Goal: Share content: Share content

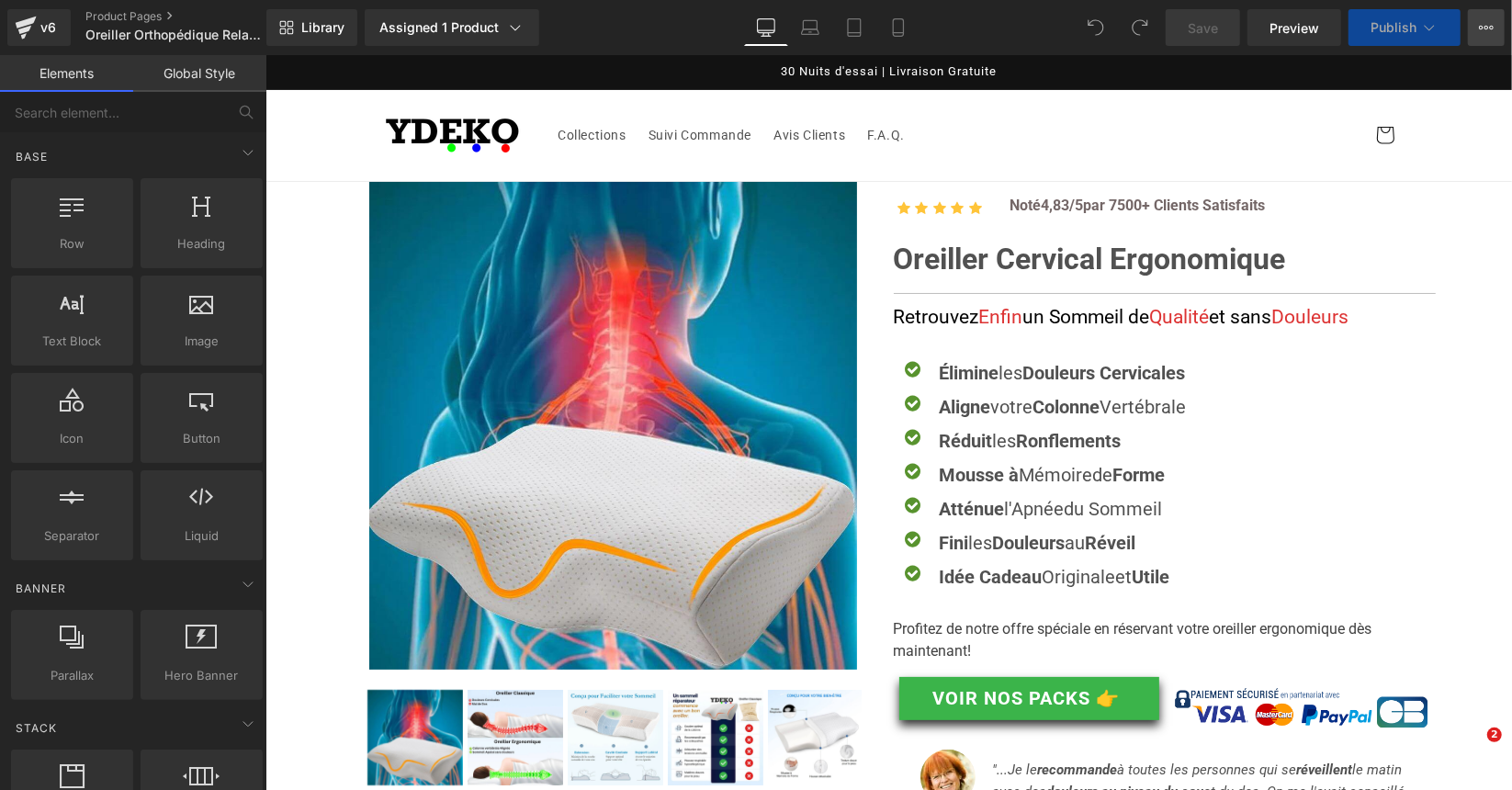
click at [1483, 33] on icon at bounding box center [1487, 27] width 15 height 15
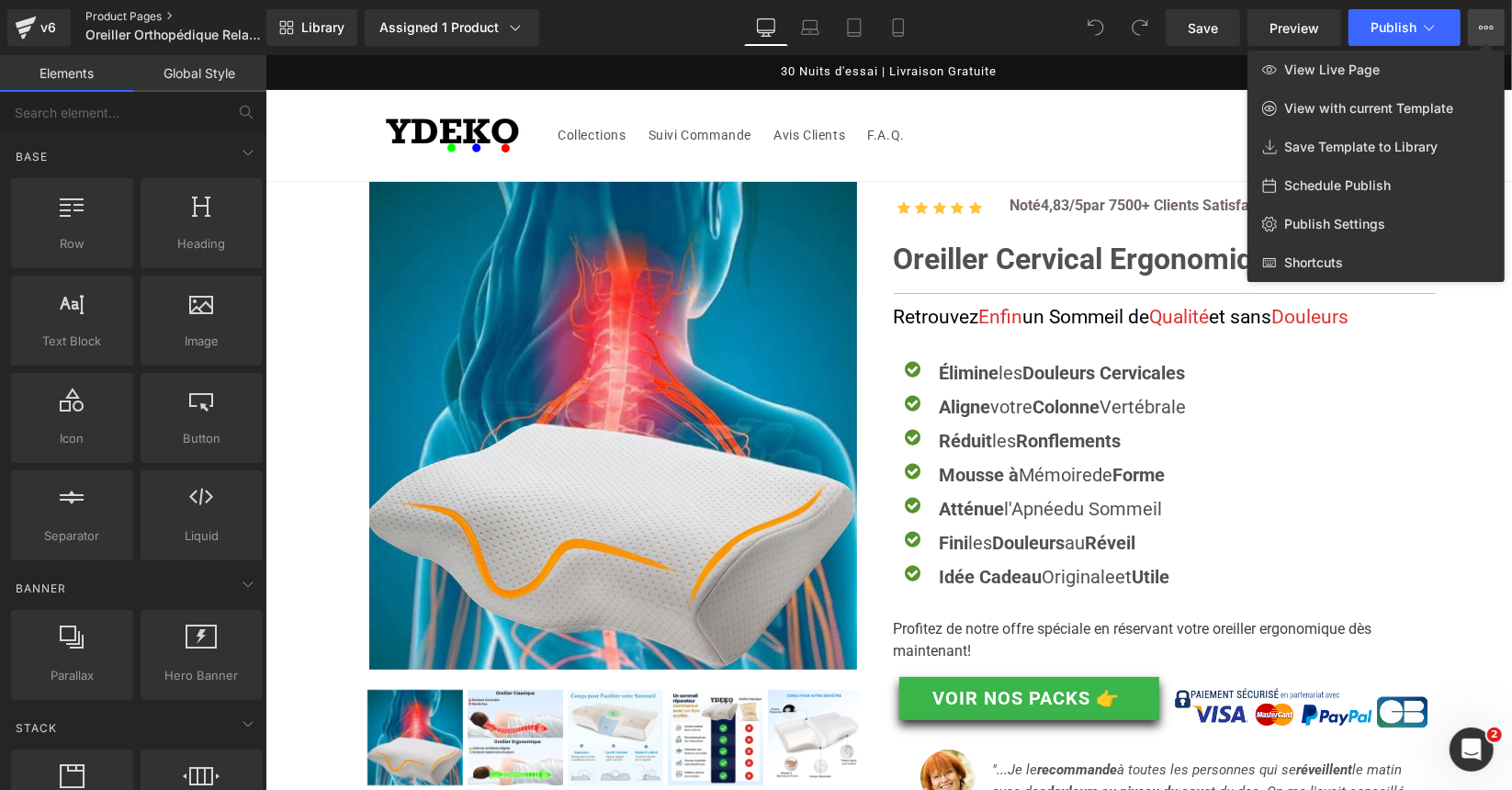
drag, startPoint x: 323, startPoint y: 23, endPoint x: 145, endPoint y: 15, distance: 178.2
click at [1367, 137] on link "Save Template to Library" at bounding box center [1375, 147] width 257 height 39
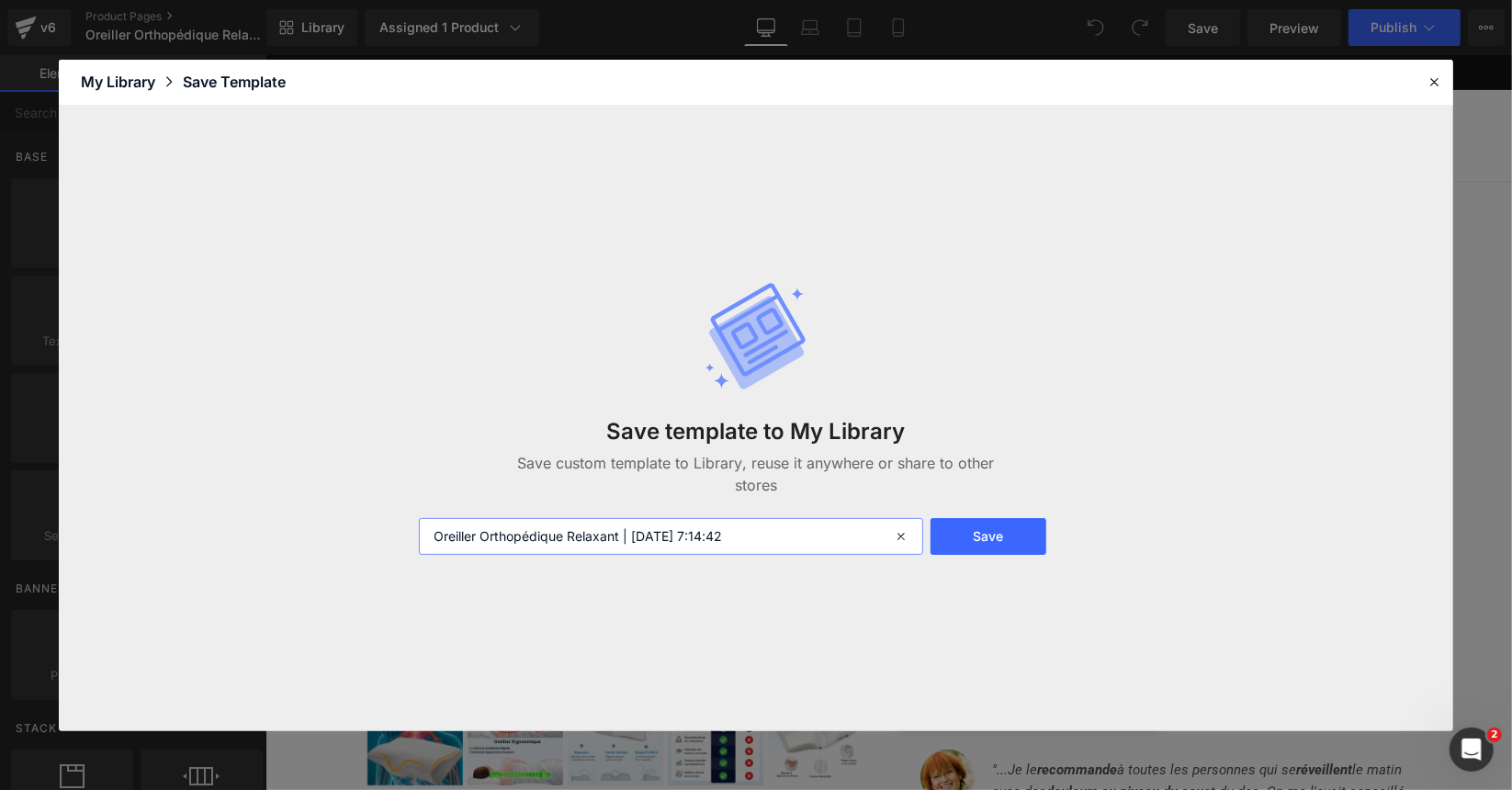
drag, startPoint x: 784, startPoint y: 538, endPoint x: 707, endPoint y: 541, distance: 77.1
click at [707, 541] on input "Oreiller Orthopédique Relaxant | [DATE] 7:14:42" at bounding box center [671, 536] width 505 height 37
type input "Oreiller Orthopédique Relaxant | [DATE] | YDK"
click at [975, 534] on button "Save" at bounding box center [989, 536] width 117 height 37
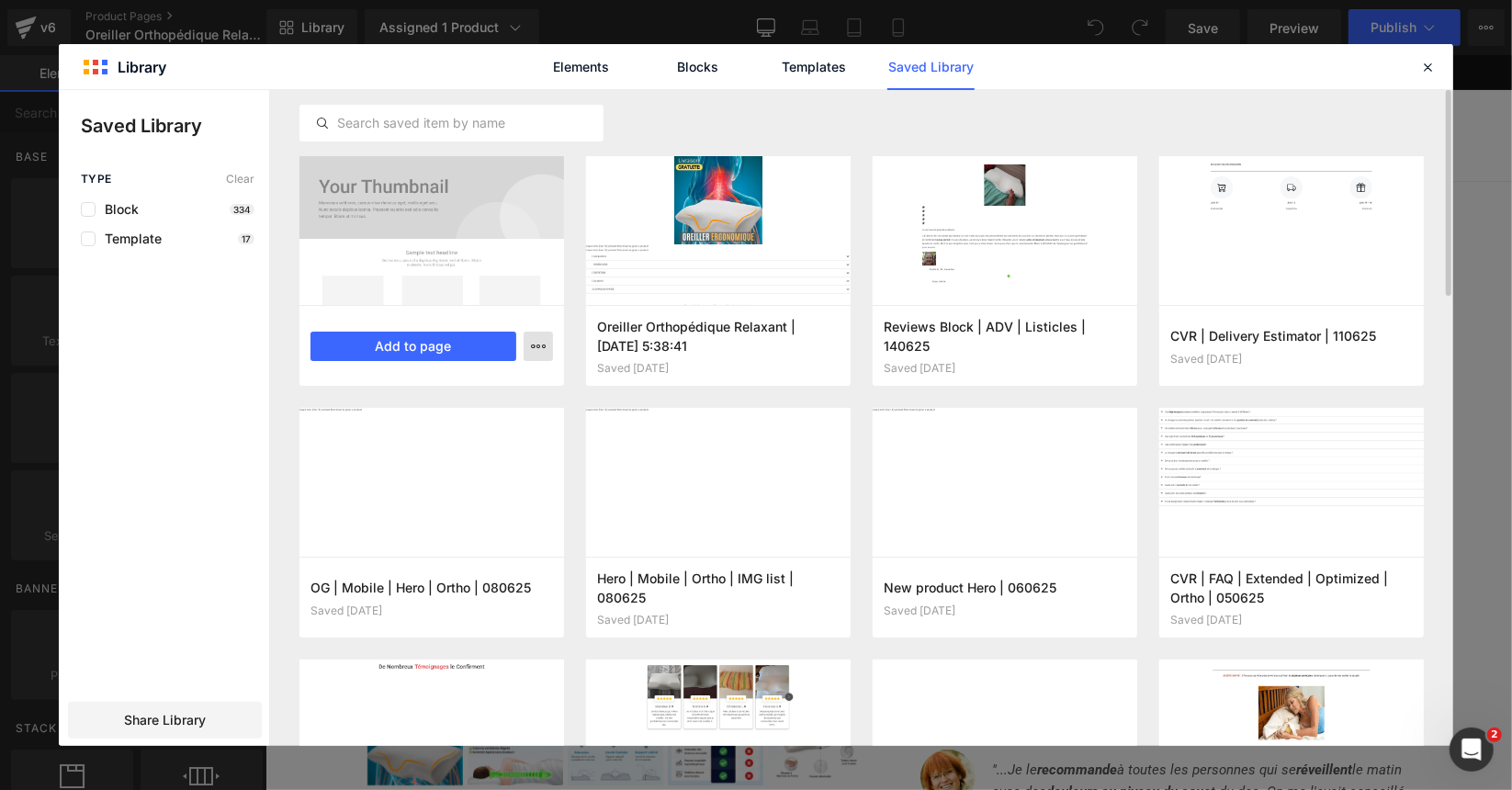
click at [539, 347] on icon "button" at bounding box center [539, 347] width 15 height 15
click at [94, 393] on div at bounding box center [756, 418] width 1395 height 656
click at [534, 346] on icon "button" at bounding box center [539, 347] width 15 height 15
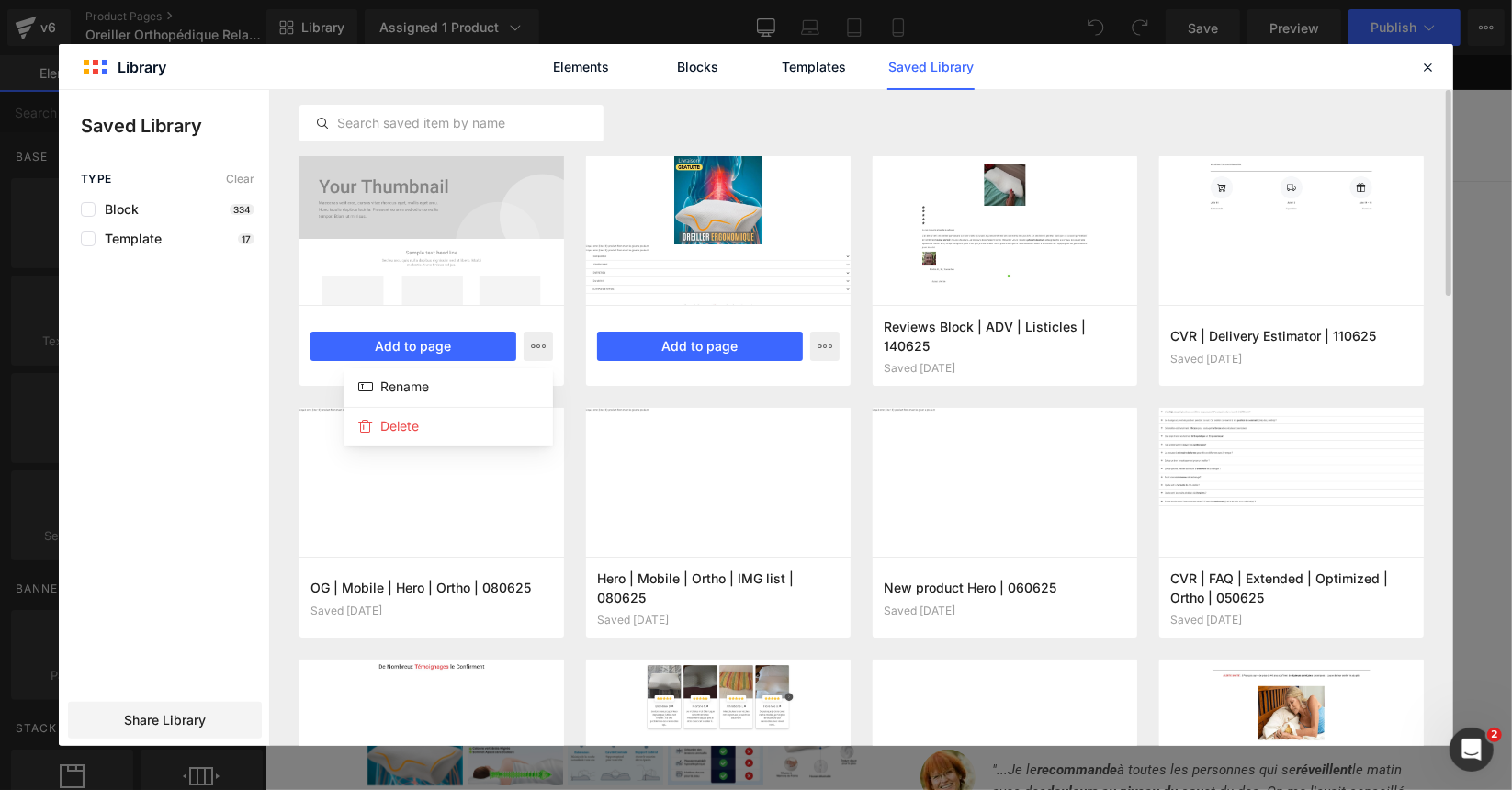
click at [805, 365] on div at bounding box center [756, 418] width 1395 height 656
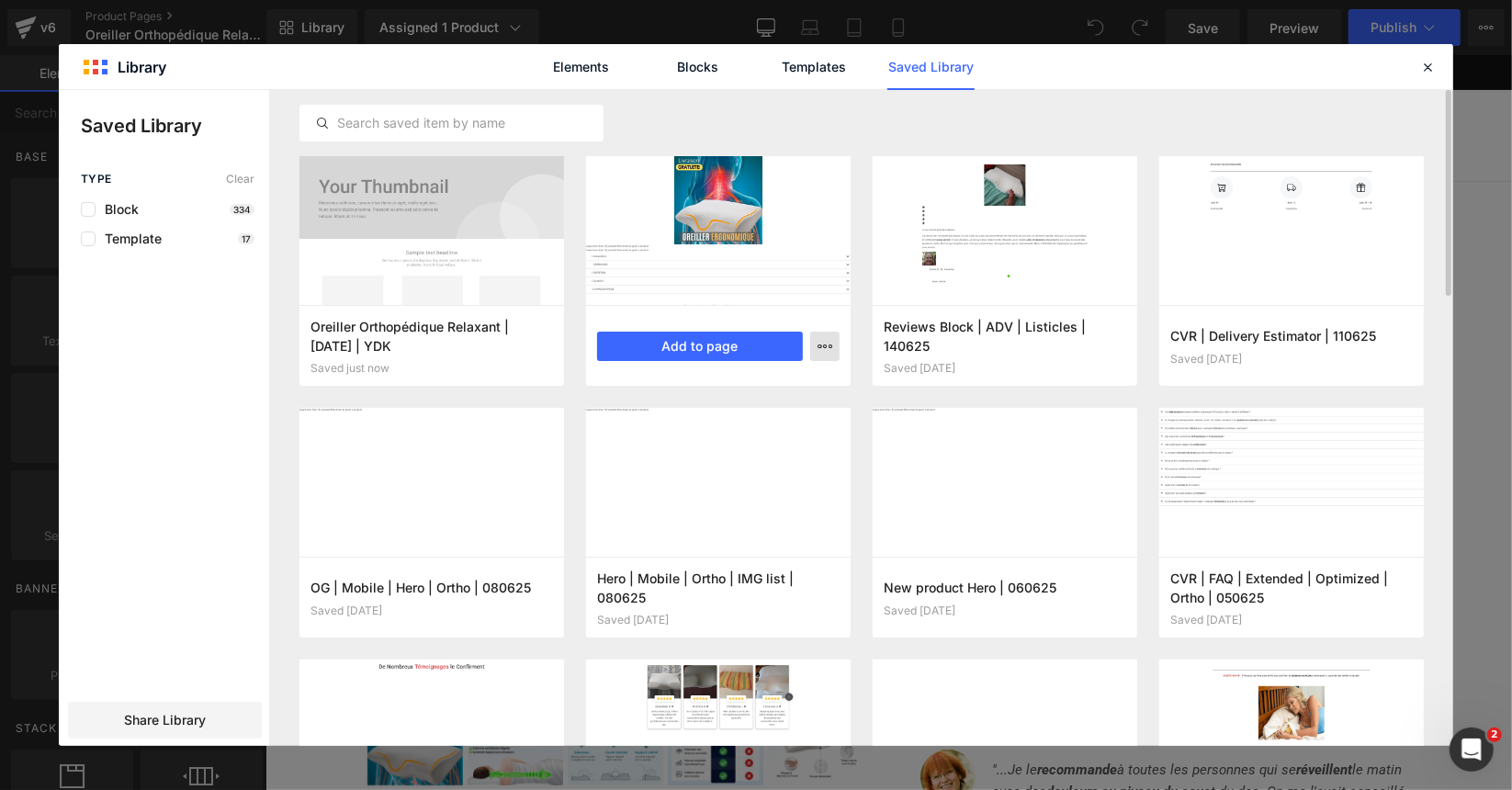
click at [830, 342] on icon "button" at bounding box center [826, 347] width 15 height 15
click at [1444, 61] on div "Elements Blocks Templates Saved Library" at bounding box center [756, 67] width 1395 height 45
click at [1432, 68] on icon at bounding box center [1428, 67] width 17 height 17
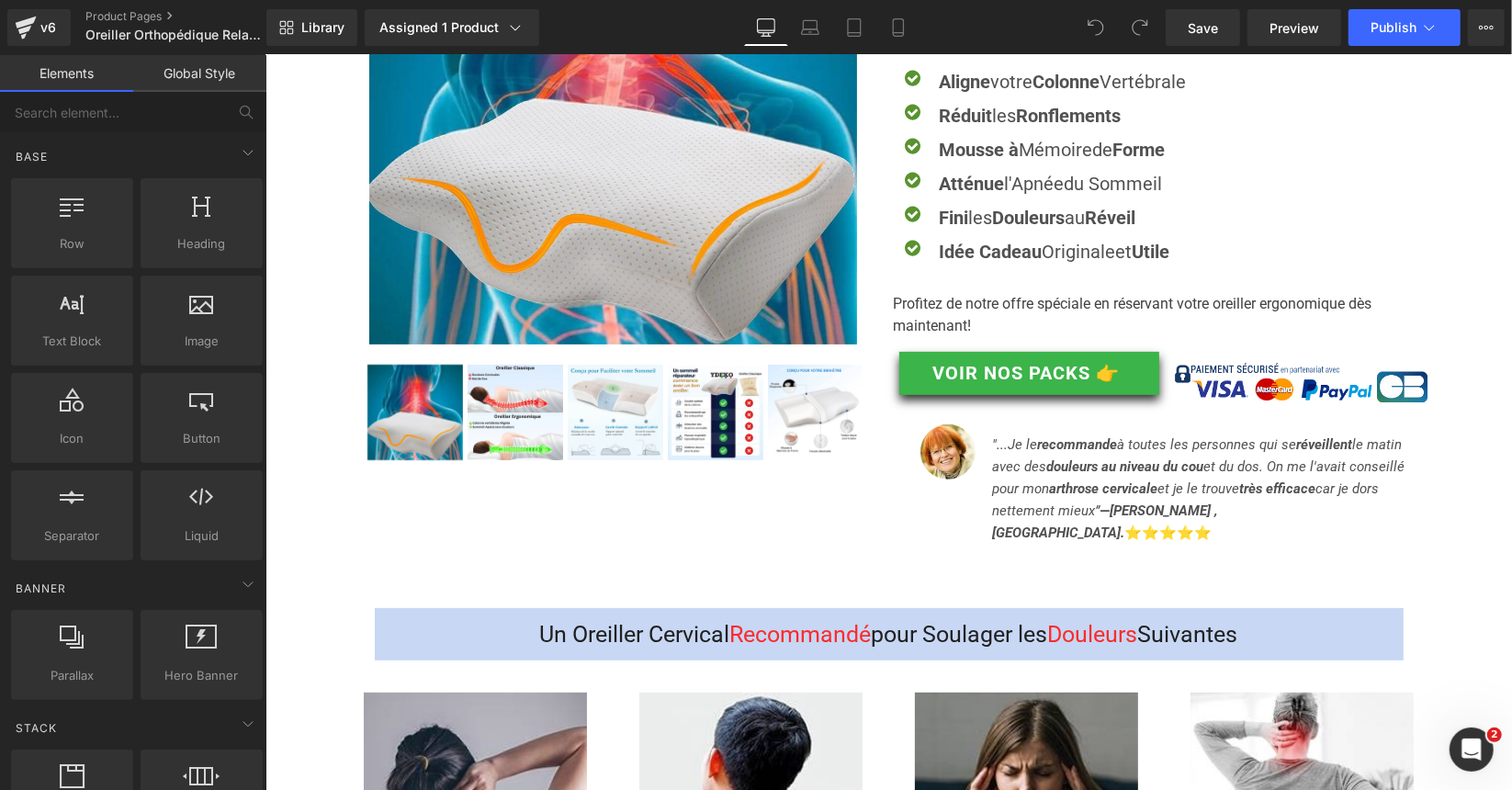
scroll to position [184, 0]
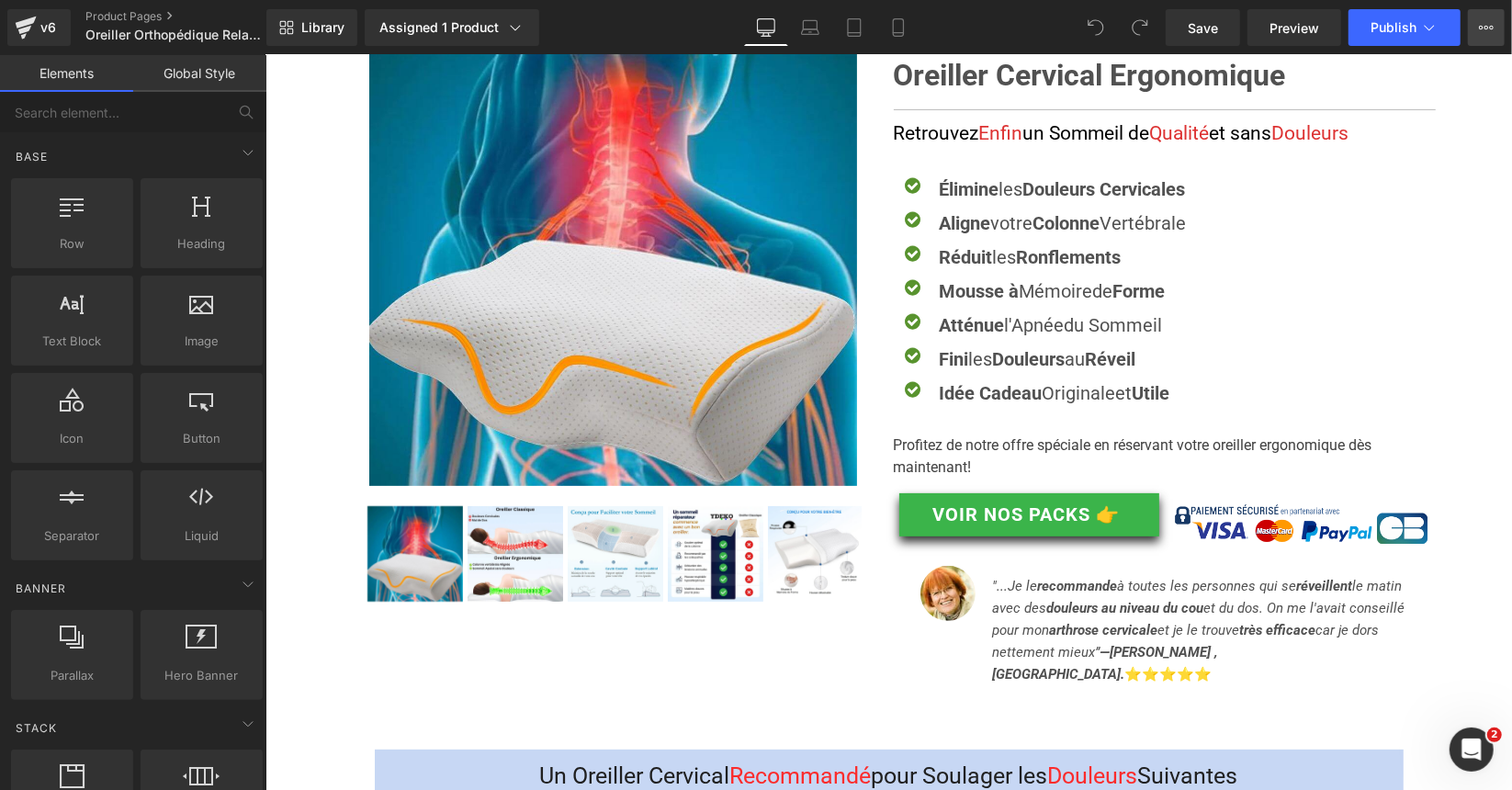
click at [1500, 18] on button "View Live Page View with current Template Save Template to Library Schedule Pub…" at bounding box center [1487, 27] width 37 height 37
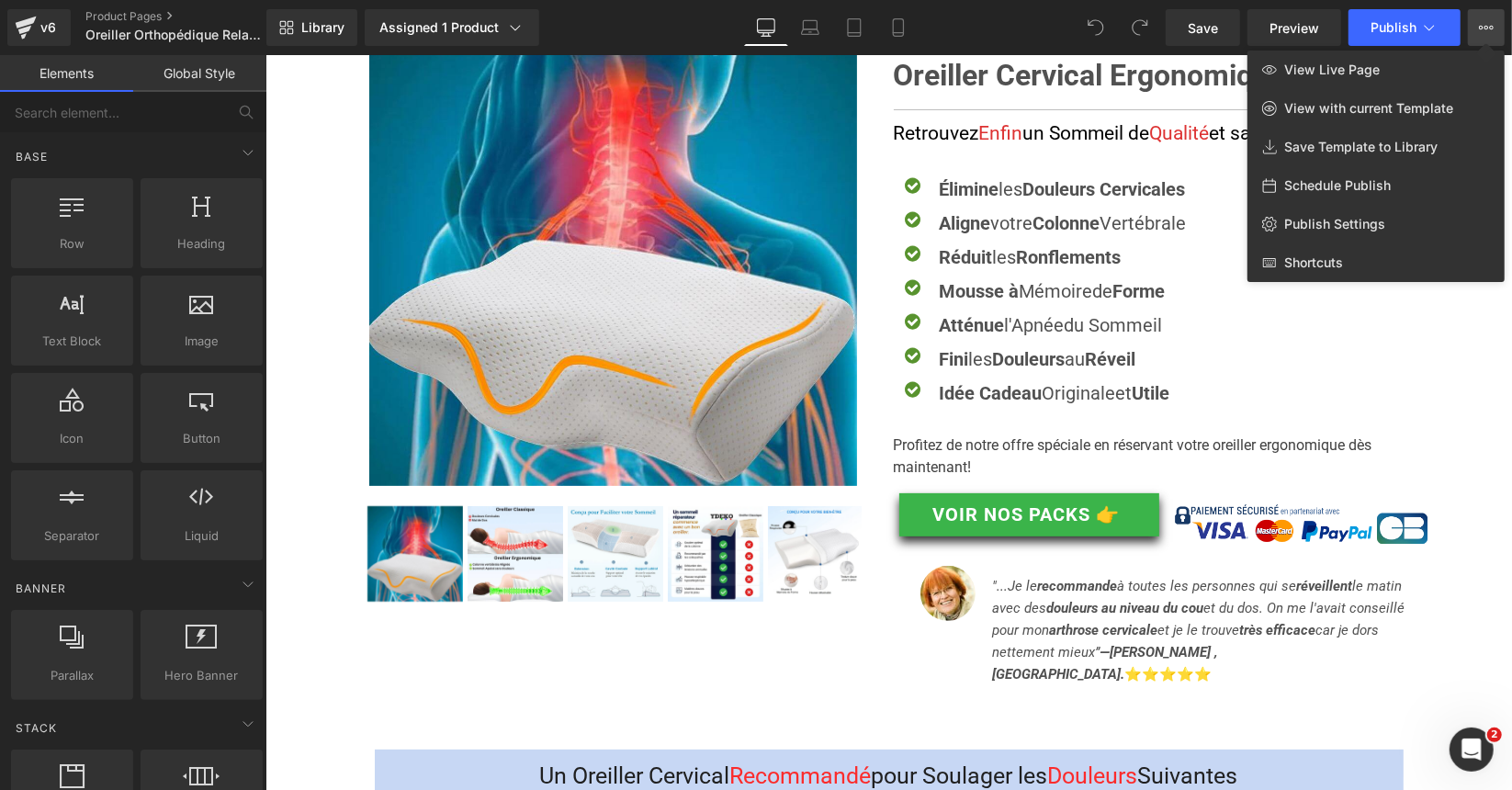
click at [592, 20] on div "Library Assigned 1 Product Product Preview Oreiller Cervical Ergonomique Manage…" at bounding box center [889, 27] width 1246 height 37
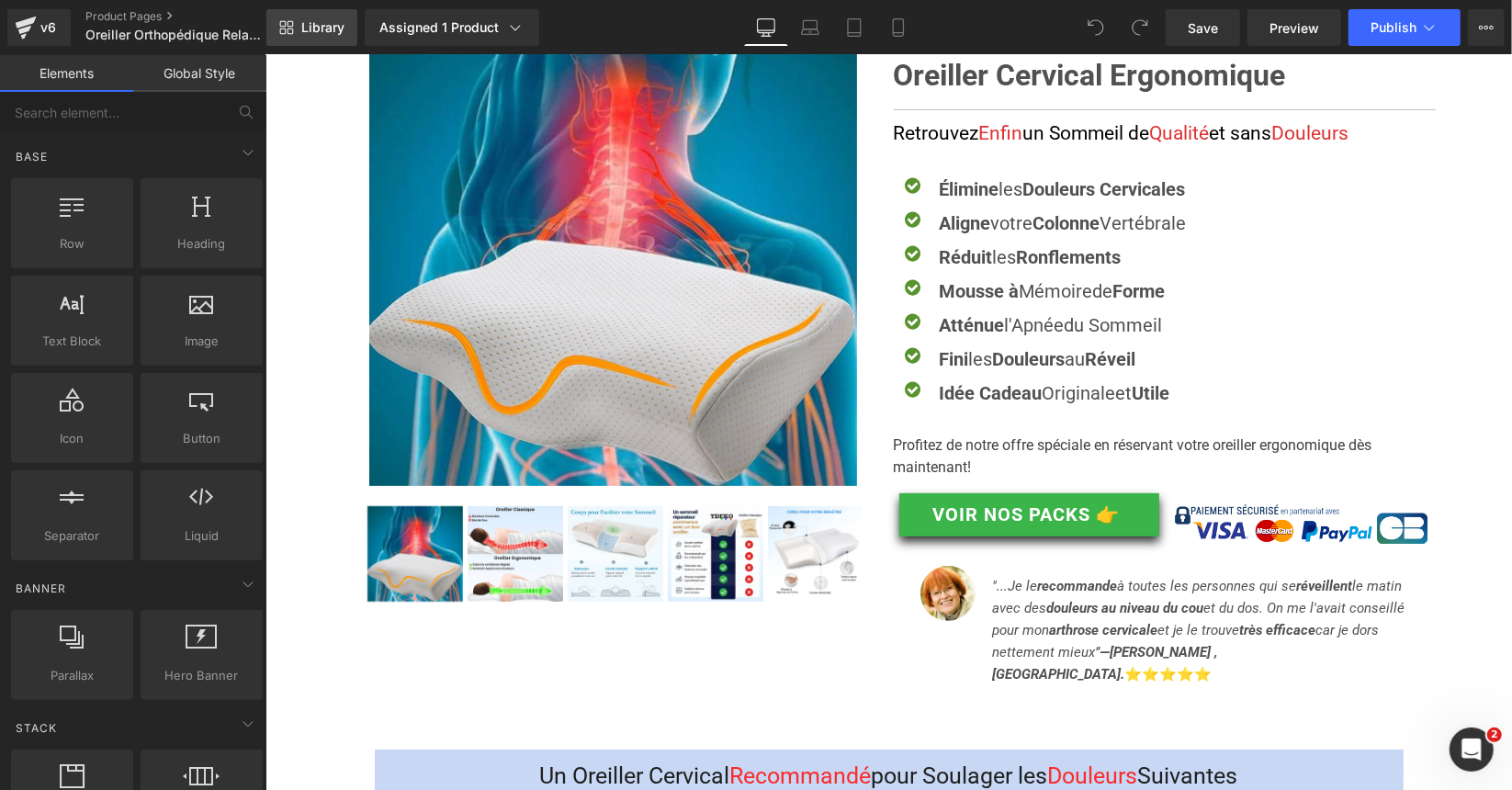
click at [295, 36] on link "Library" at bounding box center [312, 27] width 91 height 37
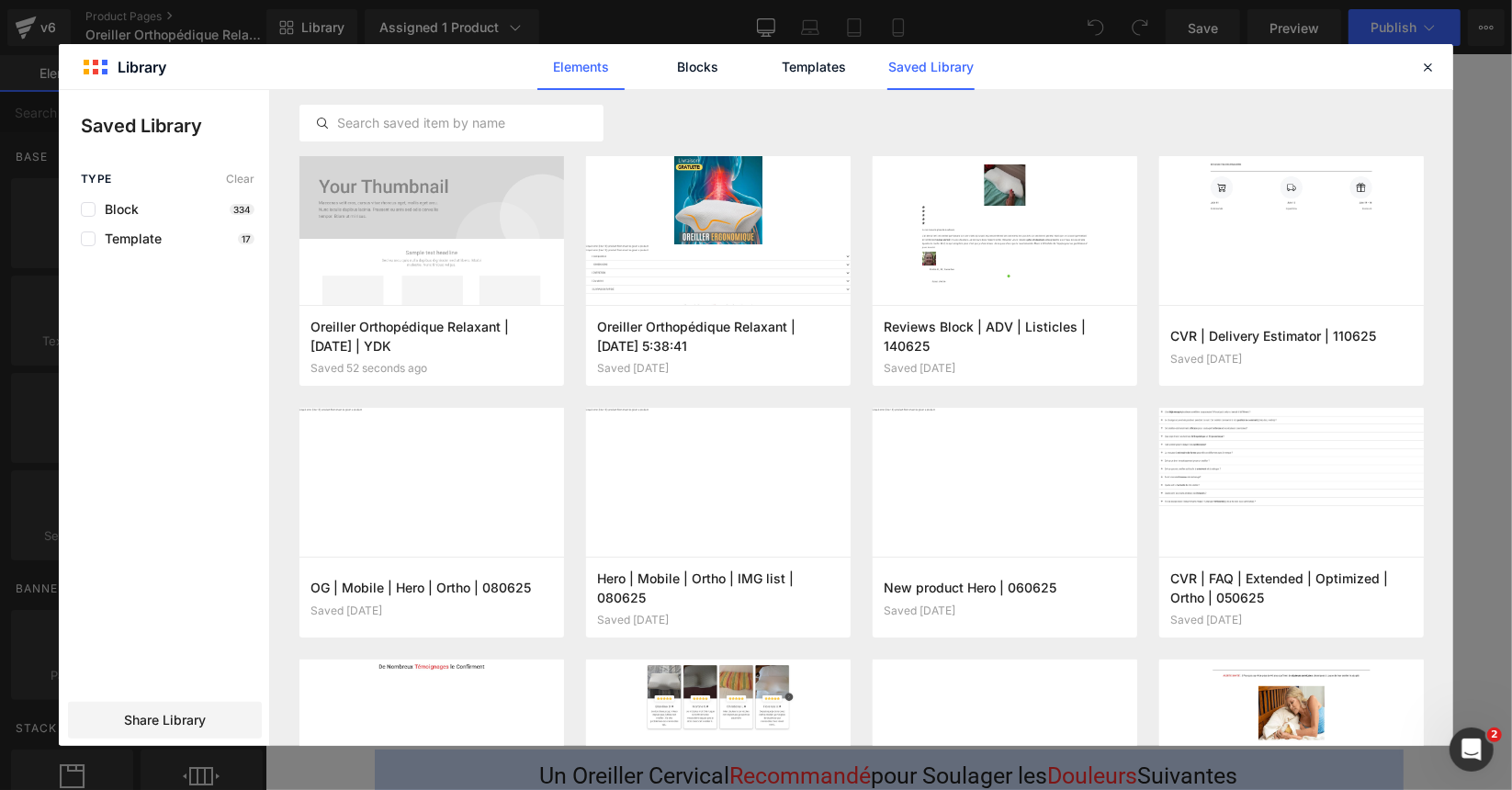
click at [548, 57] on link "Elements" at bounding box center [581, 67] width 88 height 46
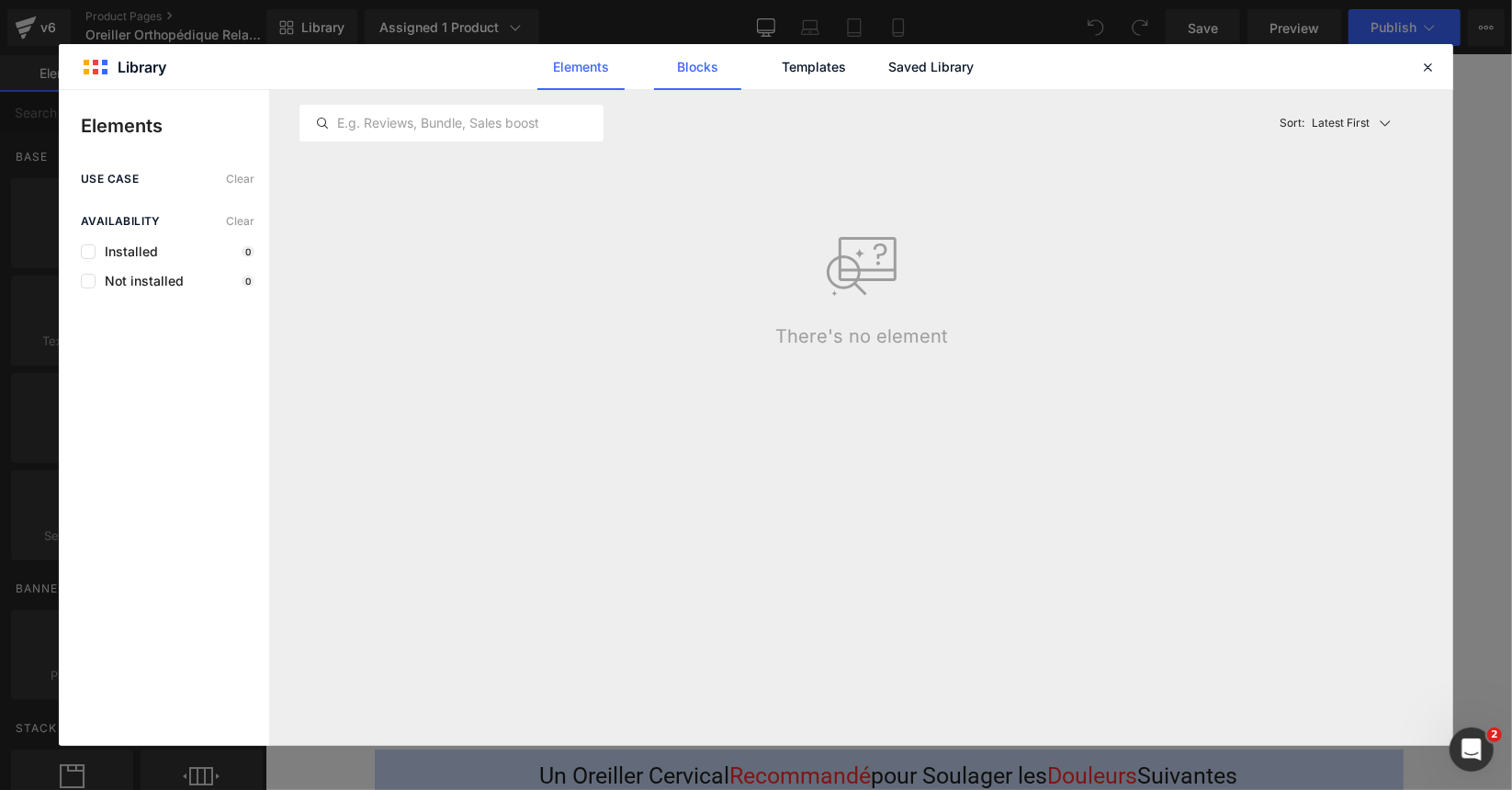
click at [696, 62] on link "Blocks" at bounding box center [698, 67] width 88 height 46
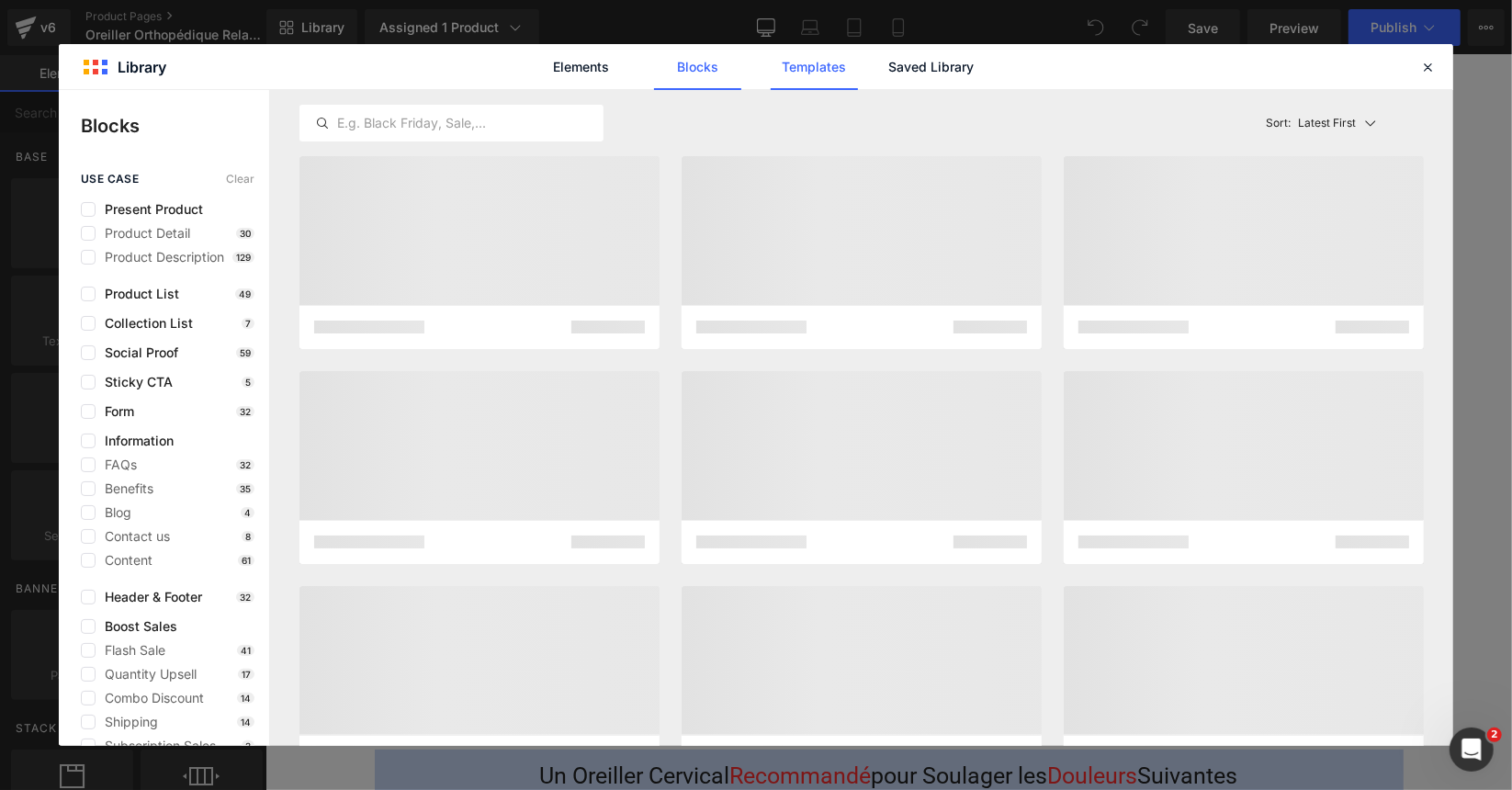
click at [798, 60] on link "Templates" at bounding box center [814, 67] width 88 height 46
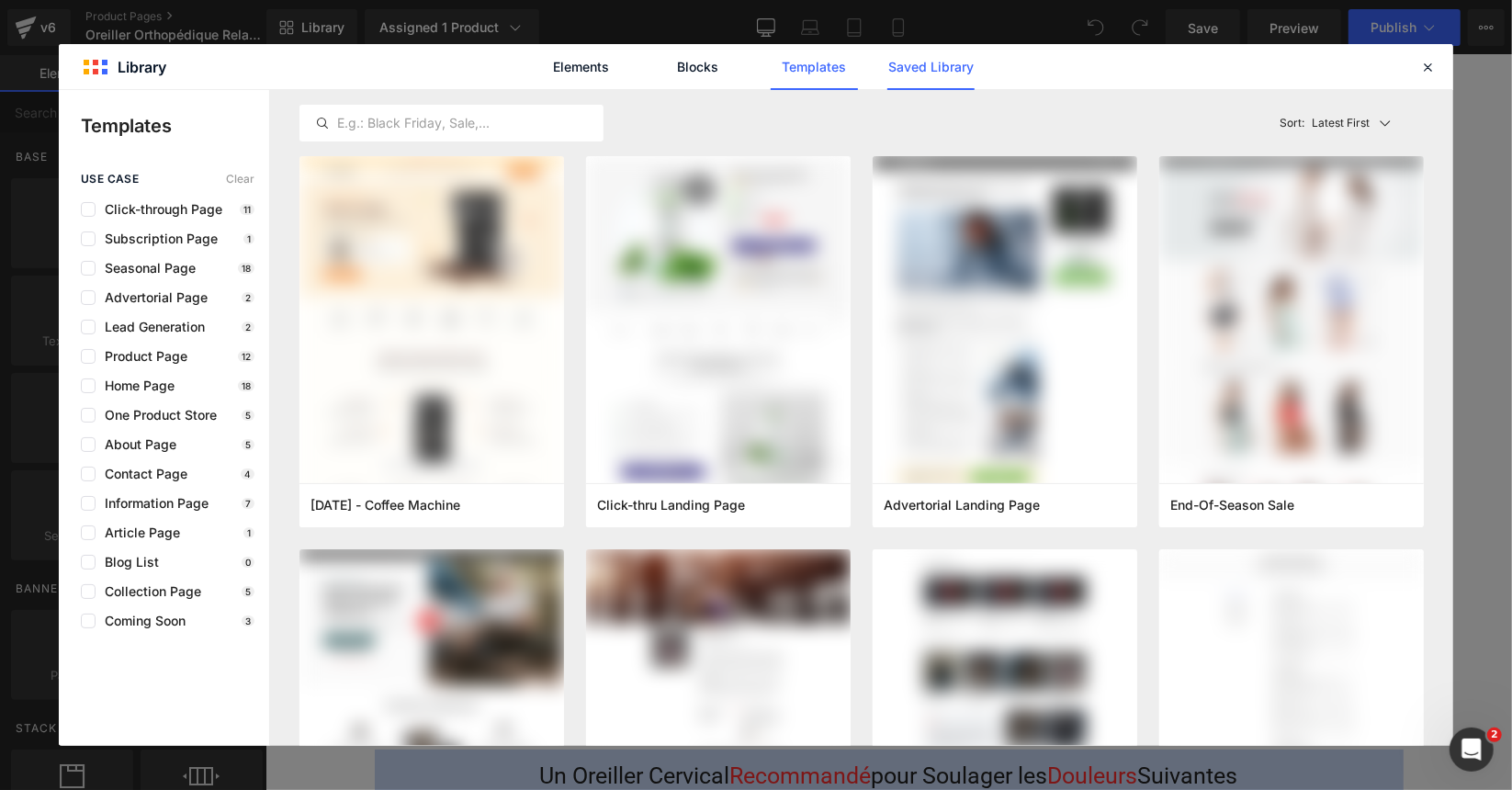
click at [972, 72] on link "Saved Library" at bounding box center [931, 67] width 88 height 46
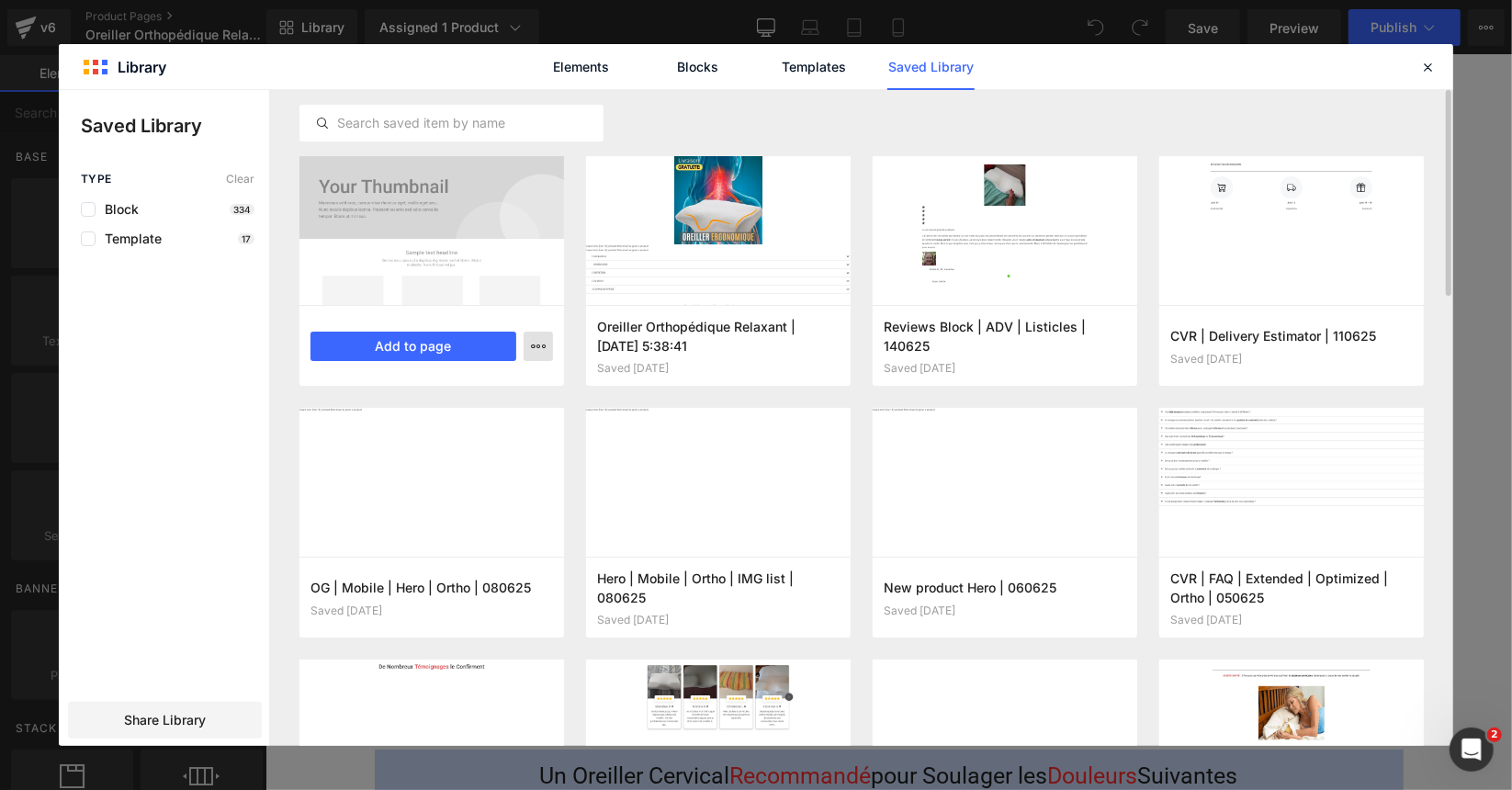
click at [541, 347] on icon "button" at bounding box center [539, 347] width 15 height 15
click at [249, 357] on div at bounding box center [756, 418] width 1395 height 656
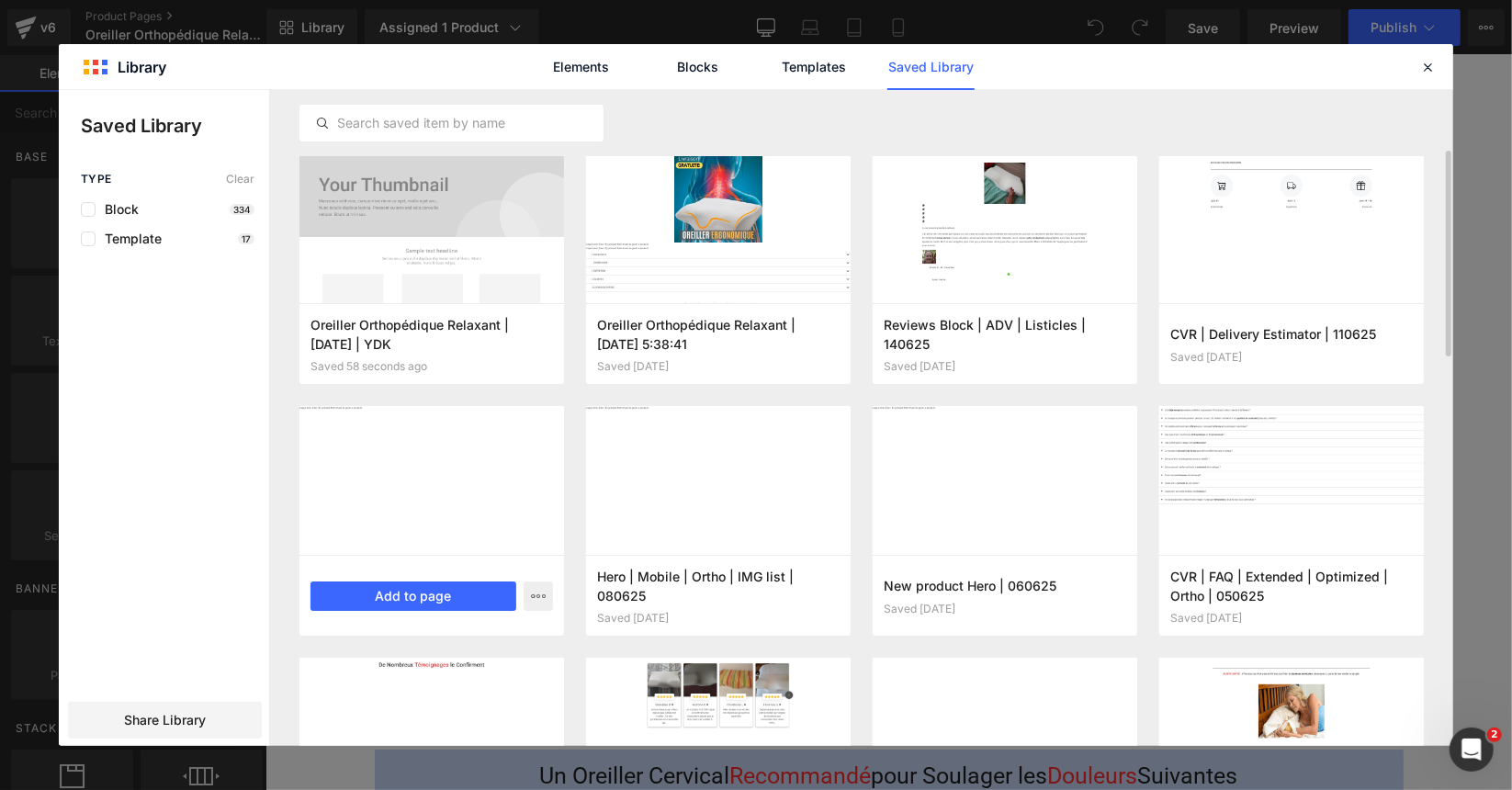
scroll to position [0, 0]
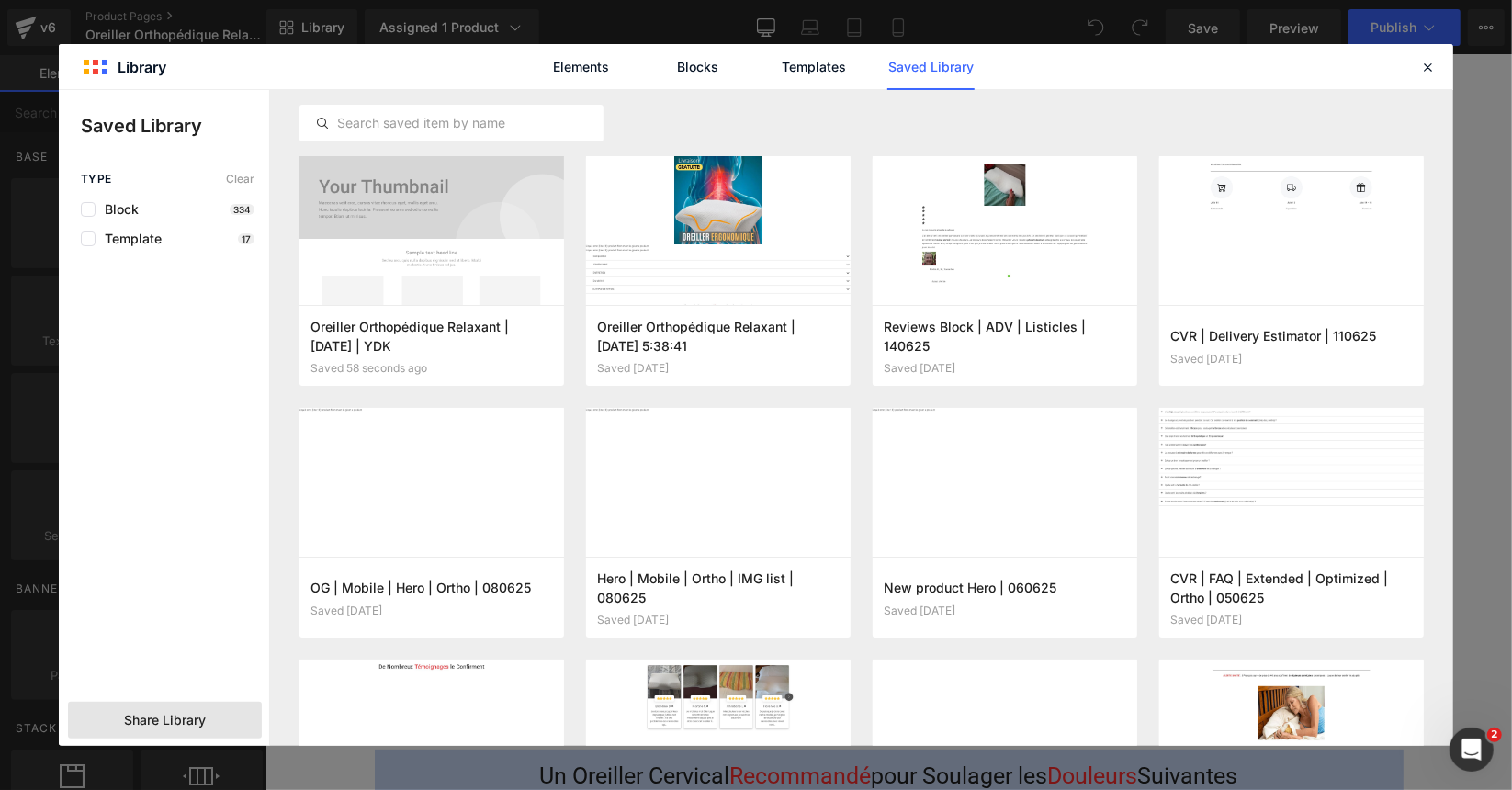
click at [149, 717] on span "Share Library" at bounding box center [165, 720] width 82 height 19
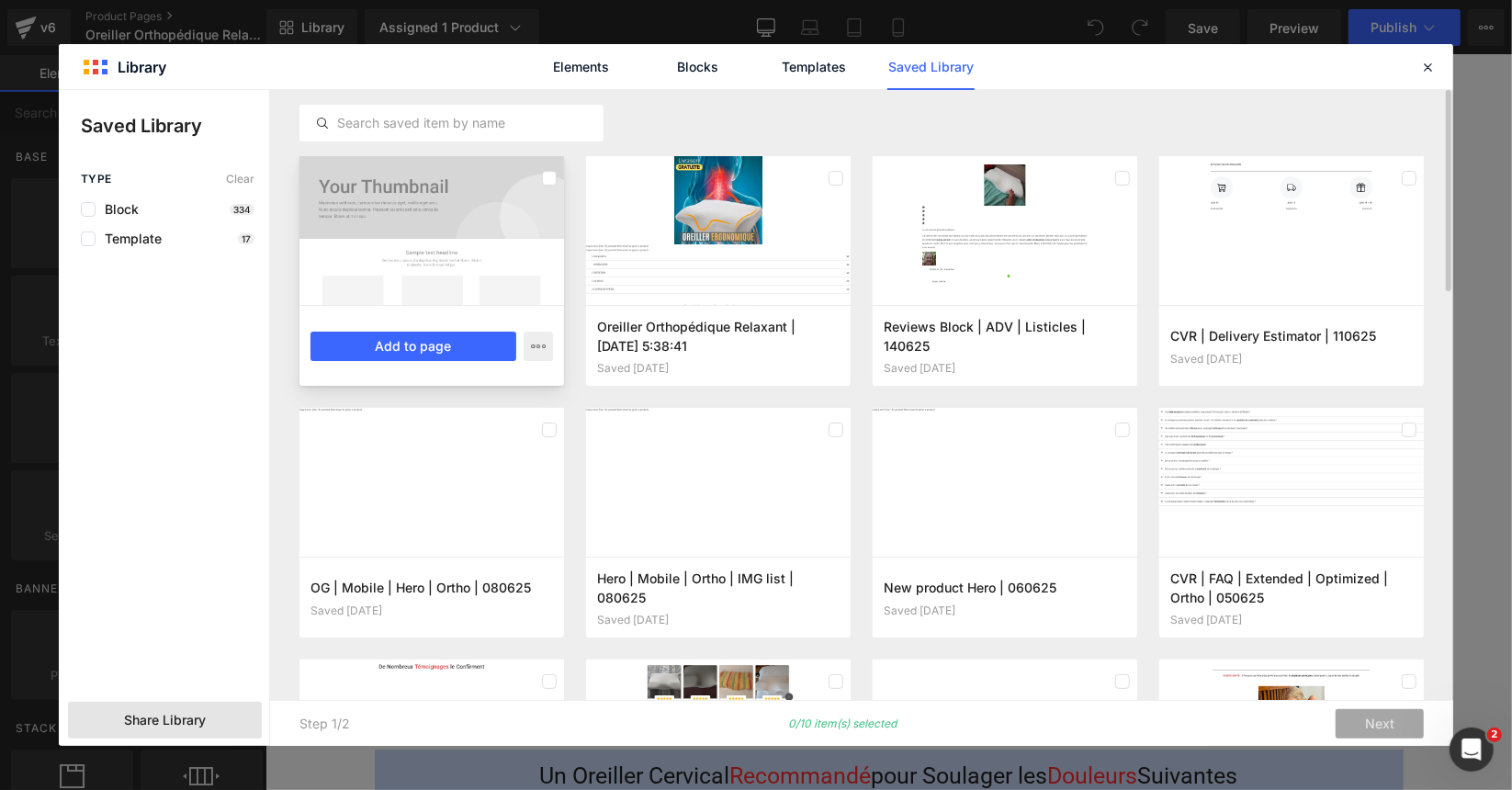
click at [558, 178] on div at bounding box center [431, 231] width 265 height 149
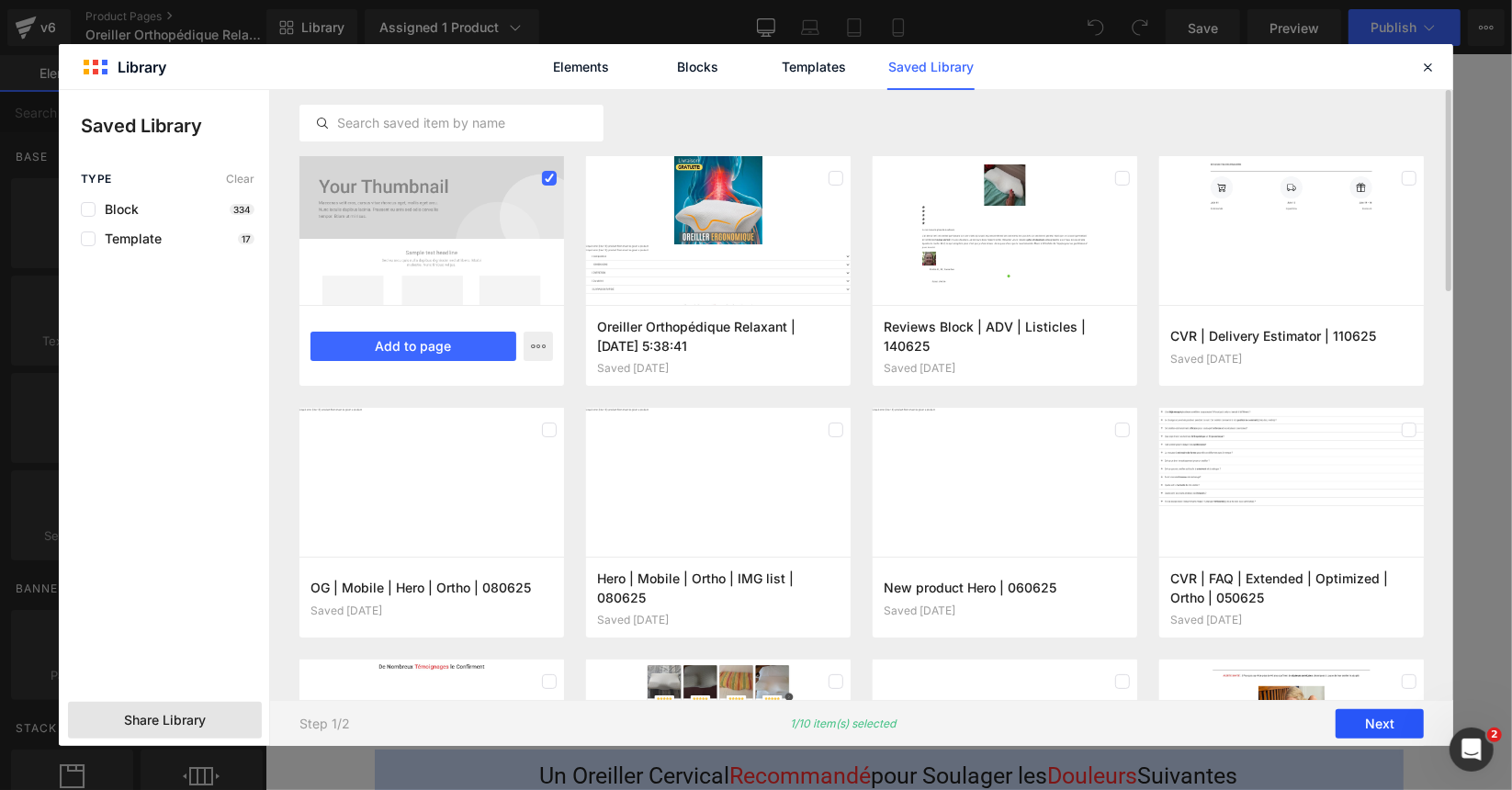
click at [1357, 728] on button "Next" at bounding box center [1380, 723] width 88 height 29
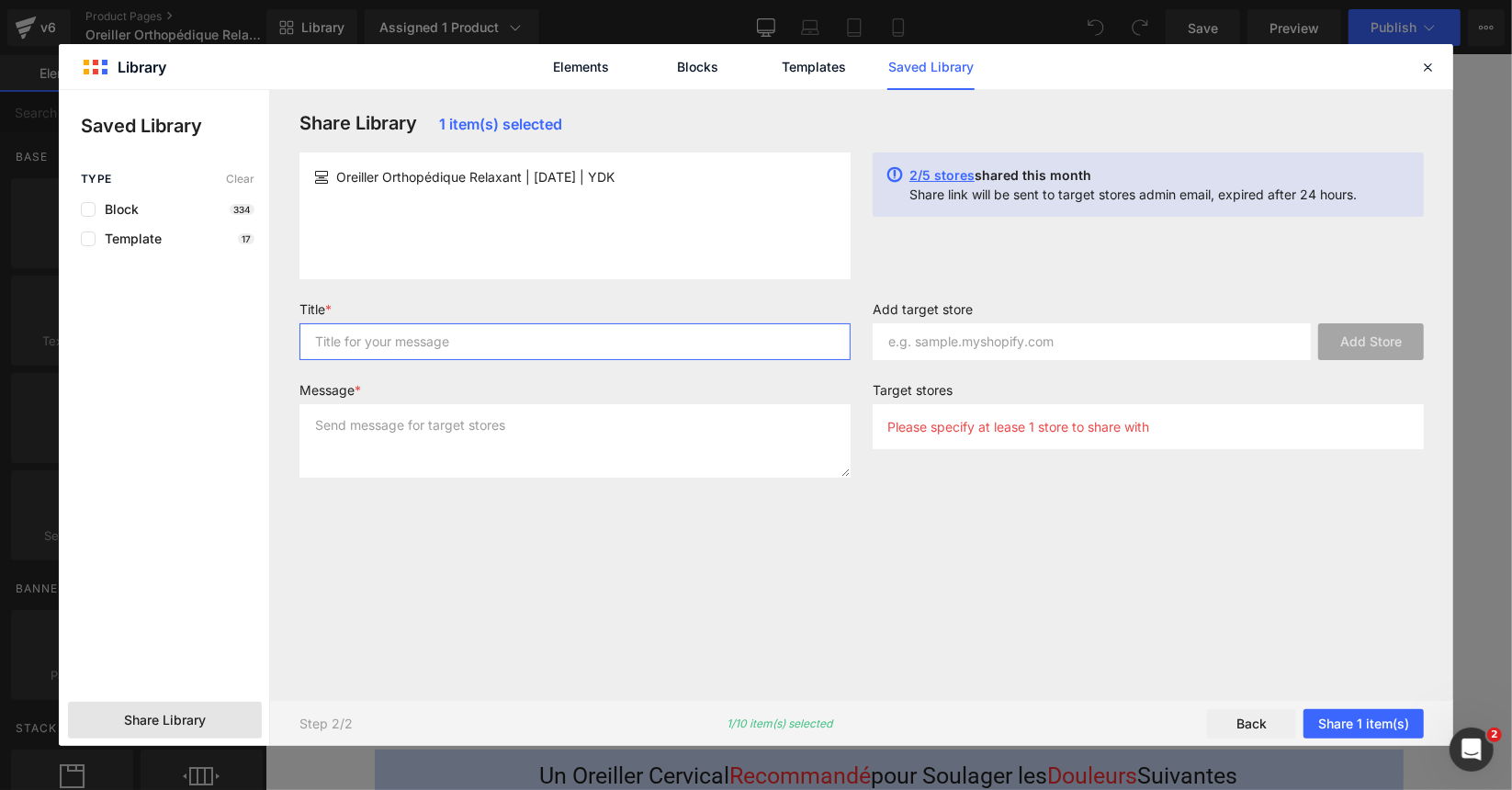
click at [431, 333] on input "text" at bounding box center [575, 342] width 552 height 37
type input "Ortho Old OG"
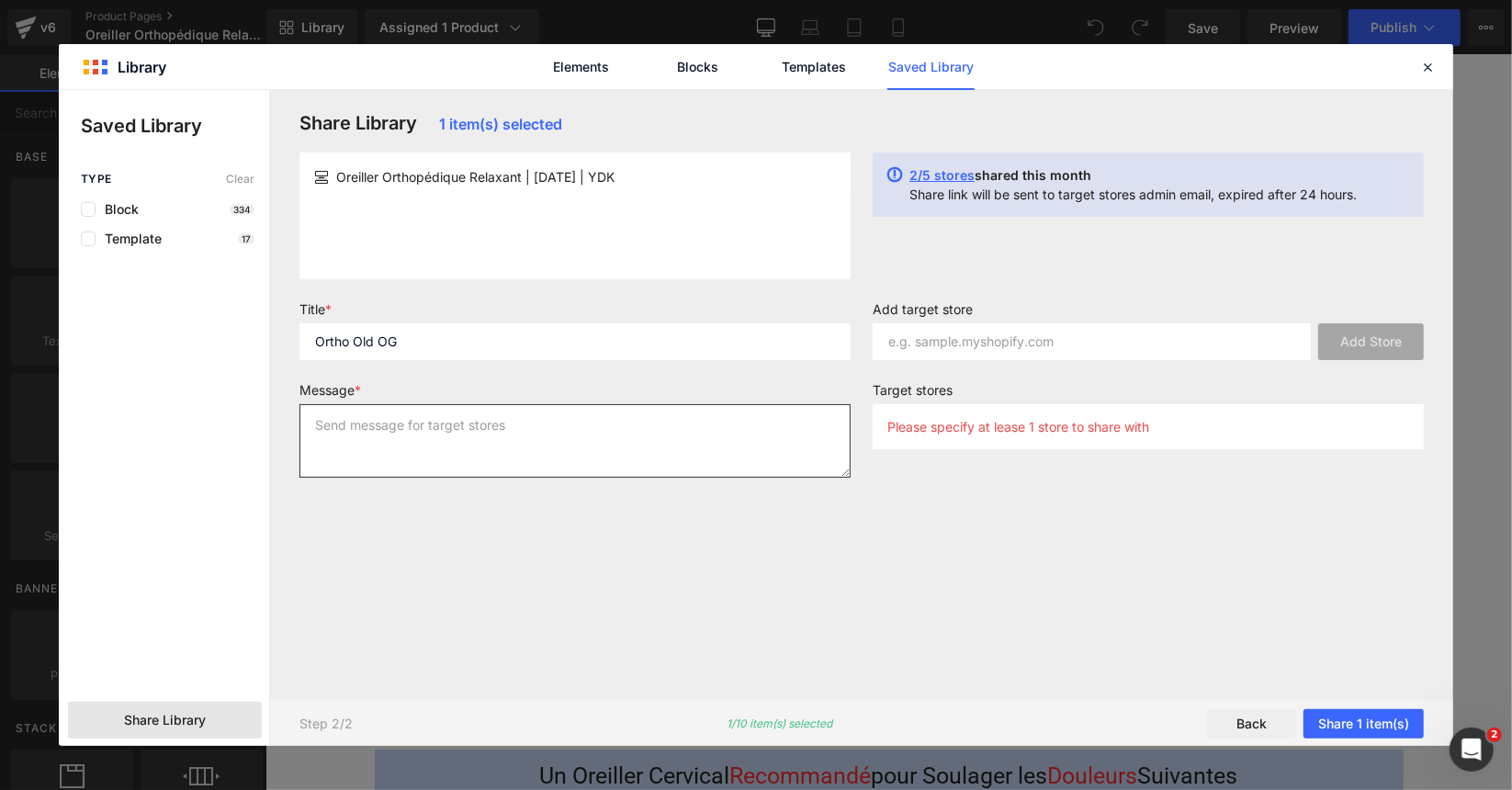
click at [544, 430] on textarea at bounding box center [575, 441] width 552 height 73
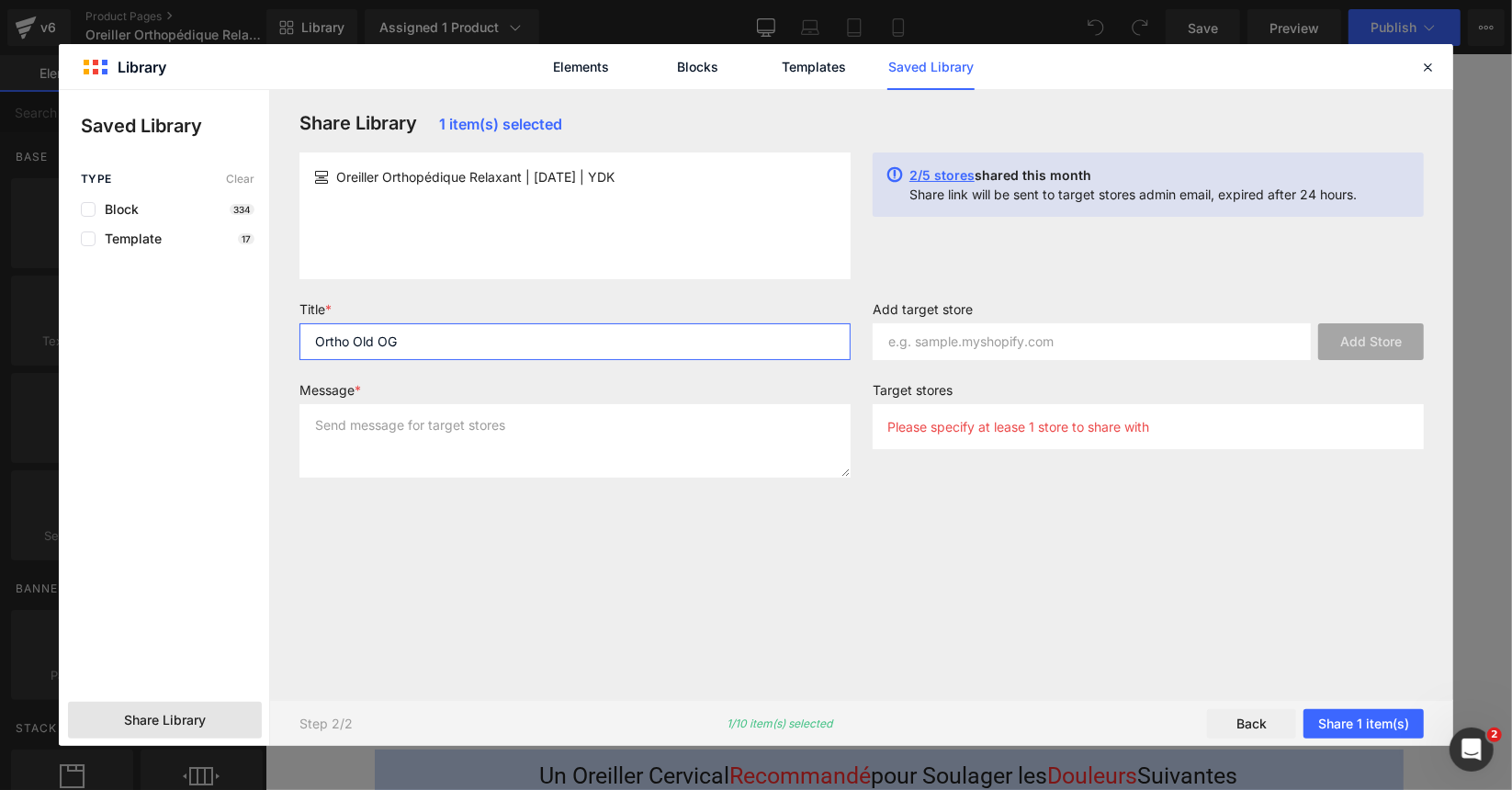
drag, startPoint x: 442, startPoint y: 344, endPoint x: 193, endPoint y: 332, distance: 249.3
click at [193, 332] on div "Saved Library Type Clear Block 334 Template 17 Share Library Share Library 1 it…" at bounding box center [756, 418] width 1395 height 656
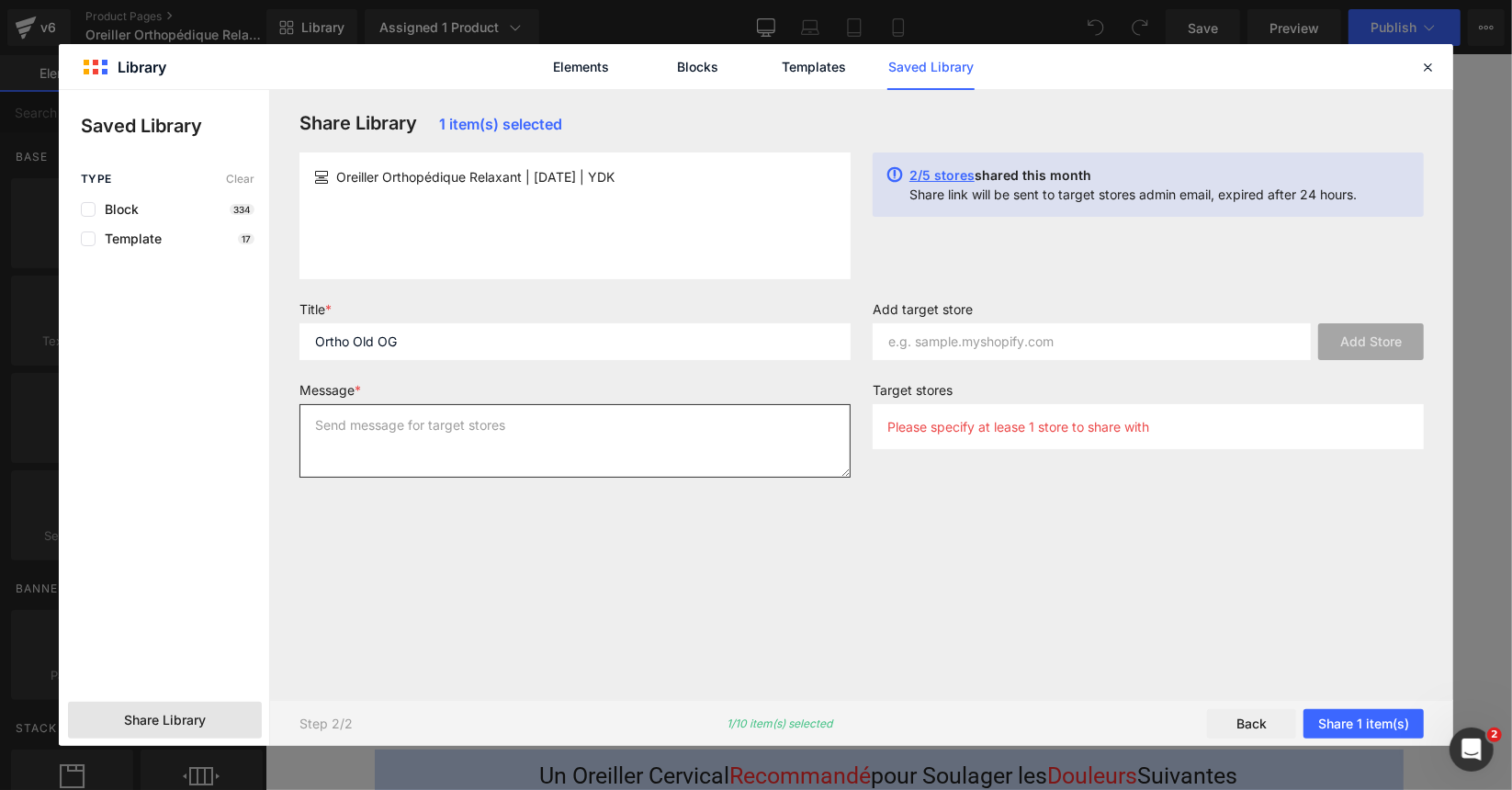
click at [498, 417] on textarea at bounding box center [575, 441] width 552 height 73
paste textarea "Ortho Old OG"
type textarea "Ortho Old OG"
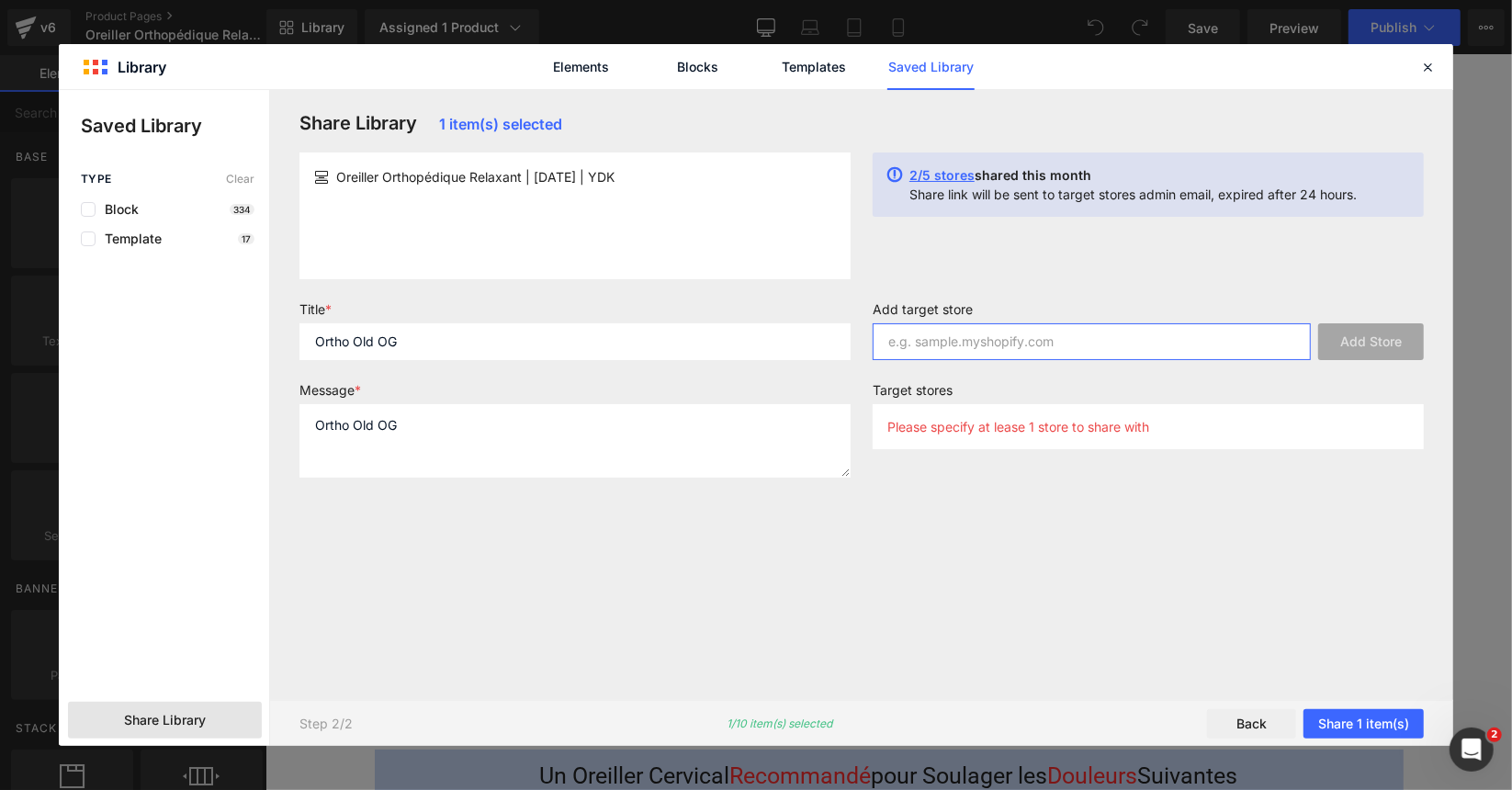
click at [941, 338] on input "text" at bounding box center [1092, 342] width 439 height 37
click at [997, 346] on input "text" at bounding box center [1092, 342] width 439 height 37
paste input "[URL][DOMAIN_NAME]"
type input "[URL][DOMAIN_NAME]"
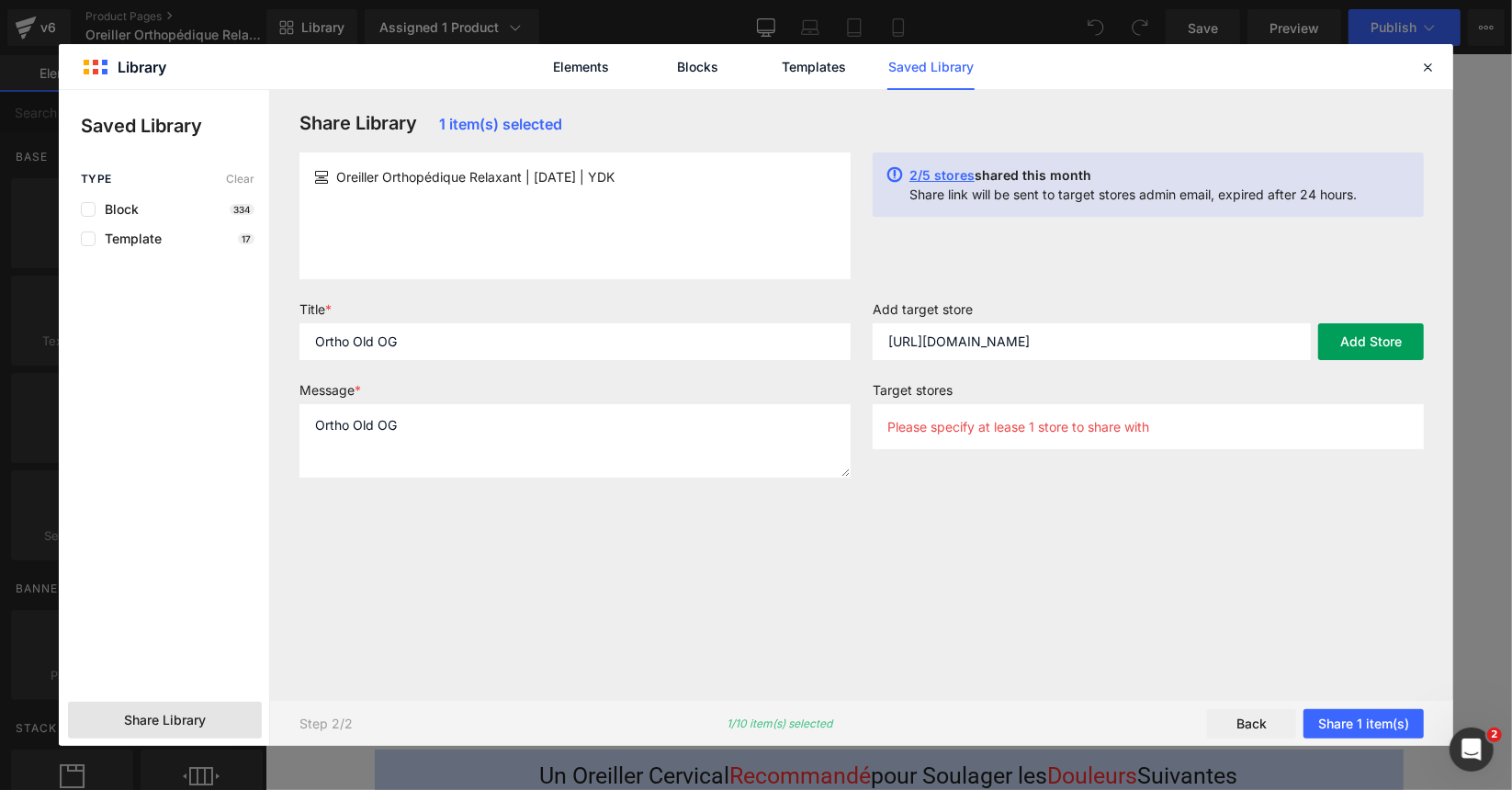
click at [1358, 343] on button "Add Store" at bounding box center [1372, 342] width 105 height 37
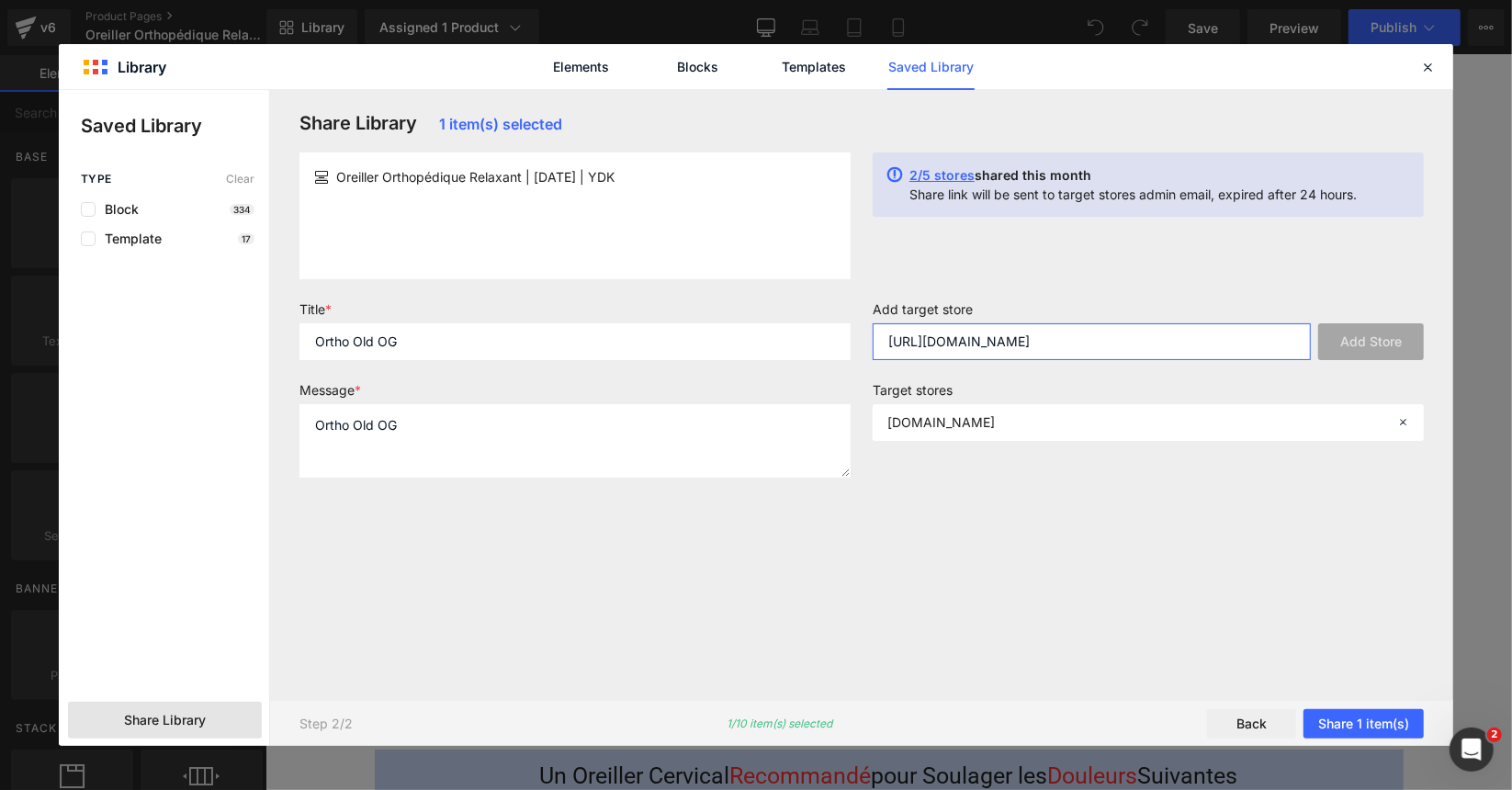
click at [952, 335] on input "[URL][DOMAIN_NAME]" at bounding box center [1092, 342] width 439 height 37
paste input "[URL][DOMAIN_NAME]"
type input "[URL][DOMAIN_NAME]"
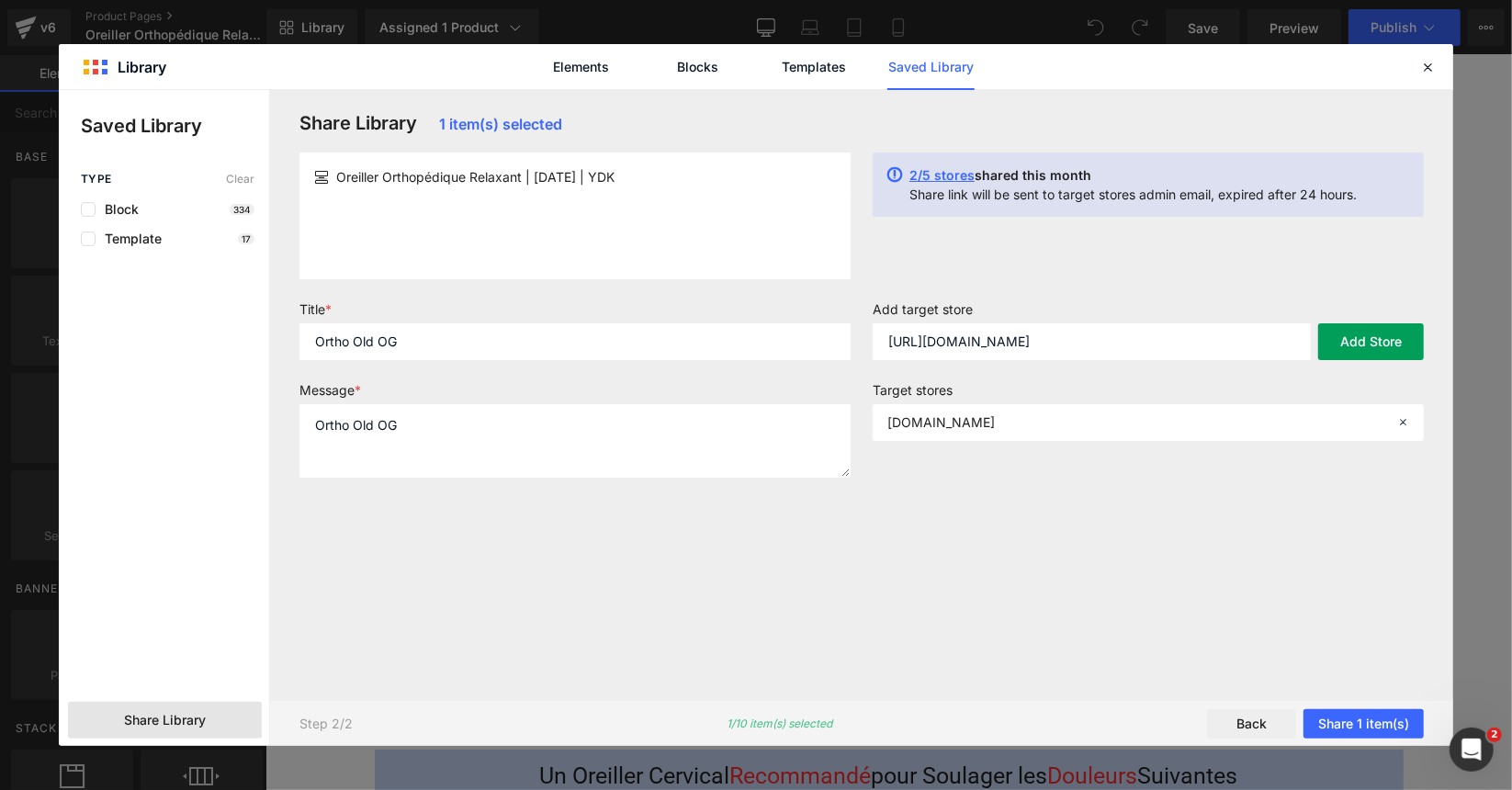
click at [1368, 338] on button "Add Store" at bounding box center [1372, 342] width 105 height 37
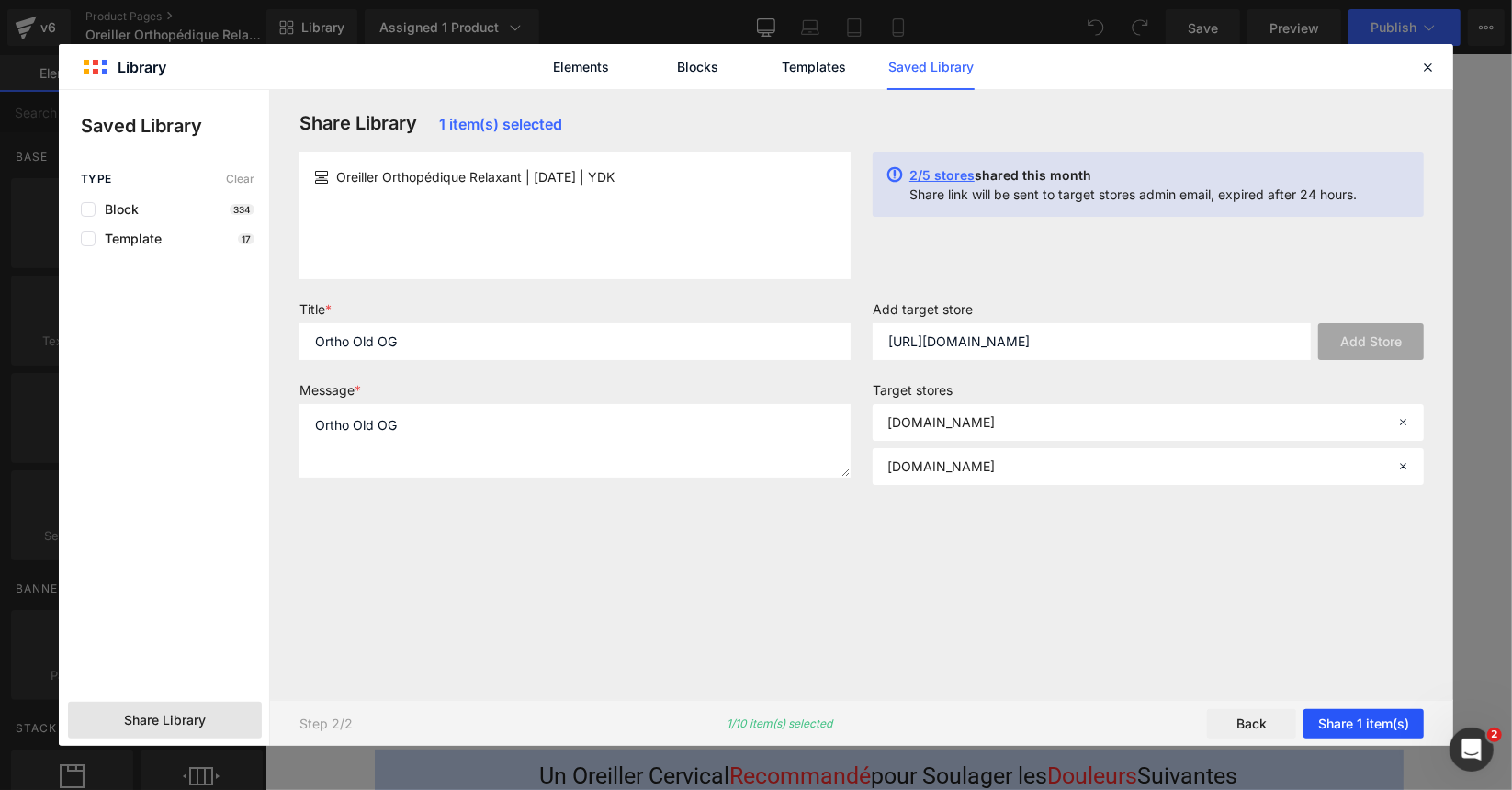
click at [1327, 715] on button "Share 1 item(s)" at bounding box center [1364, 723] width 121 height 29
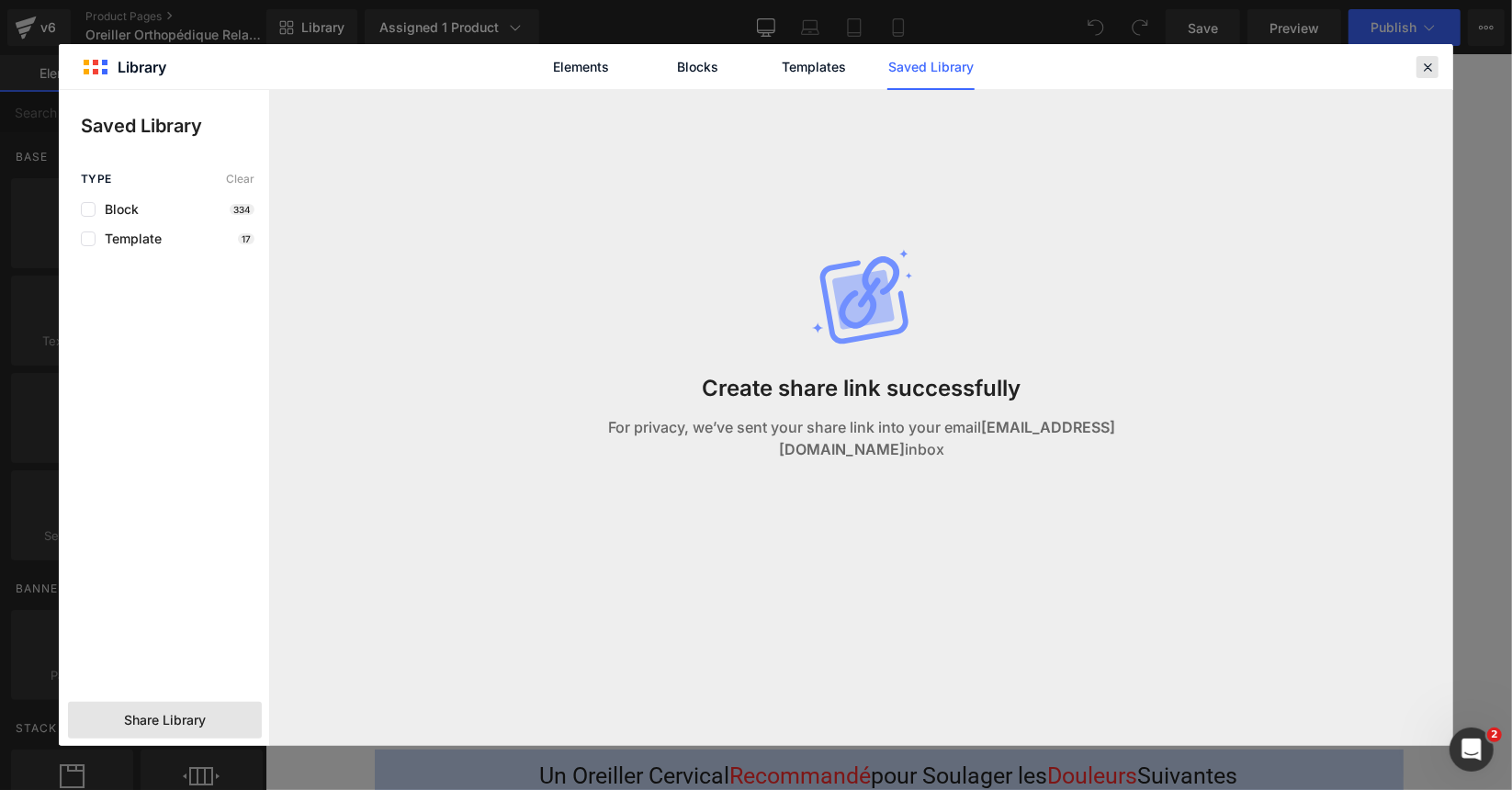
click at [1431, 69] on icon at bounding box center [1428, 67] width 17 height 17
